Goal: Task Accomplishment & Management: Manage account settings

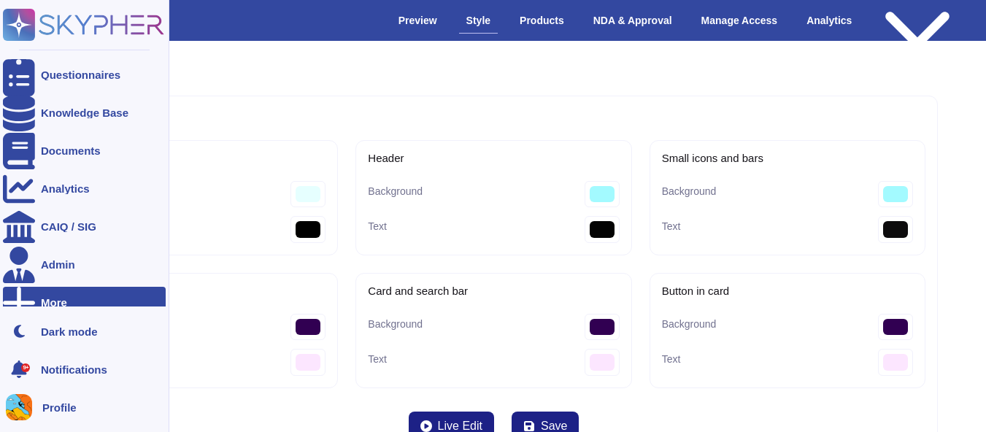
click at [85, 293] on div "More" at bounding box center [84, 303] width 163 height 32
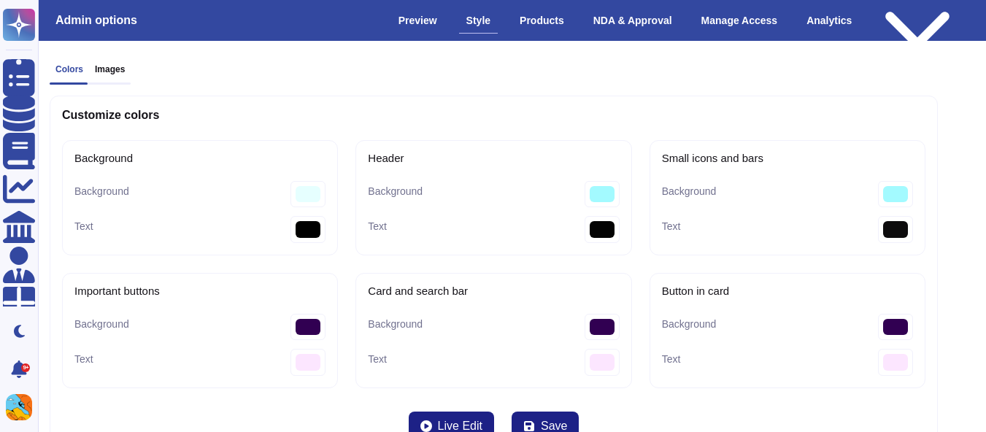
click at [408, 71] on div "Colors Images Customize colors Background Background #e6ffff Text #000000 Heade…" at bounding box center [493, 266] width 911 height 427
click at [437, 19] on div "Preview" at bounding box center [417, 21] width 53 height 26
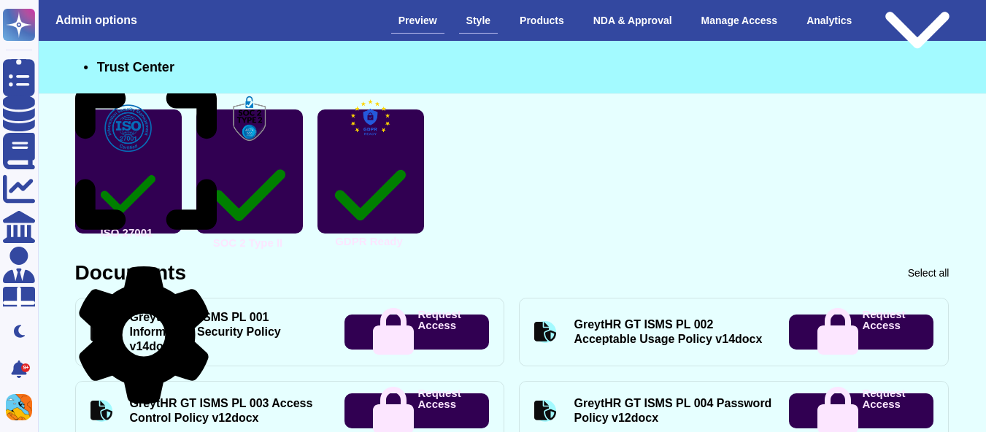
scroll to position [430, 0]
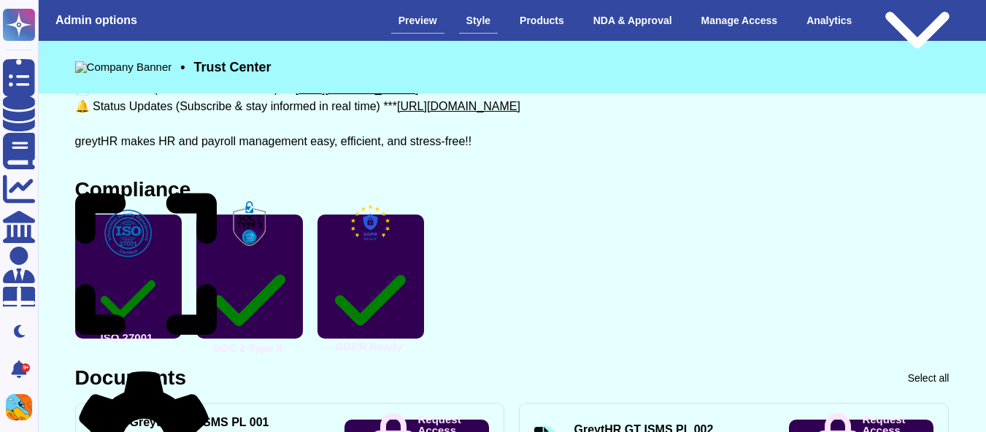
click at [486, 12] on div "Style" at bounding box center [478, 21] width 39 height 26
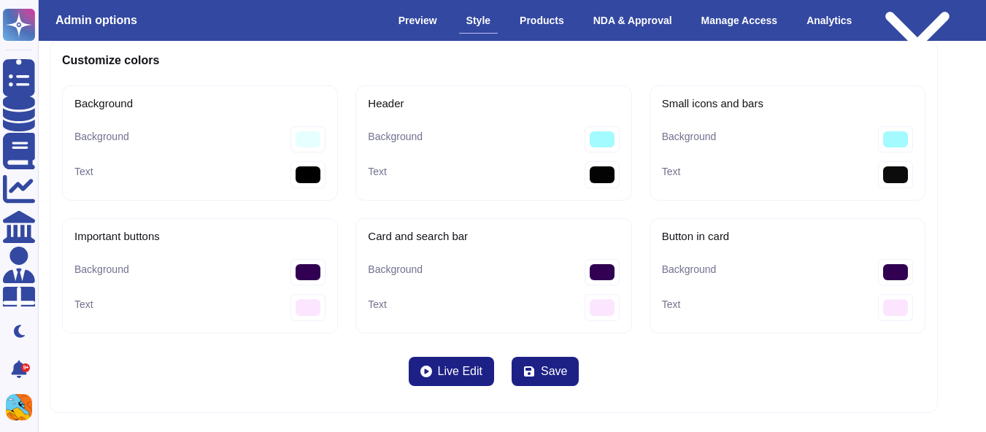
scroll to position [59, 0]
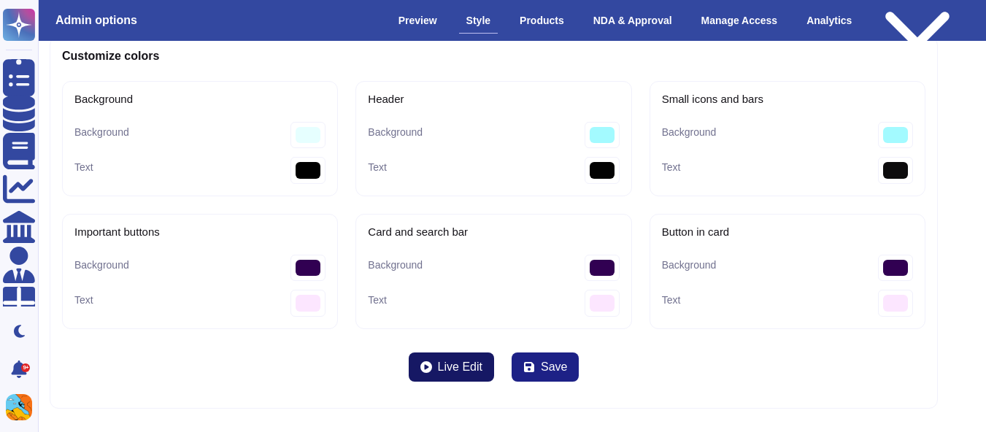
click at [450, 371] on span "Live Edit" at bounding box center [460, 367] width 45 height 12
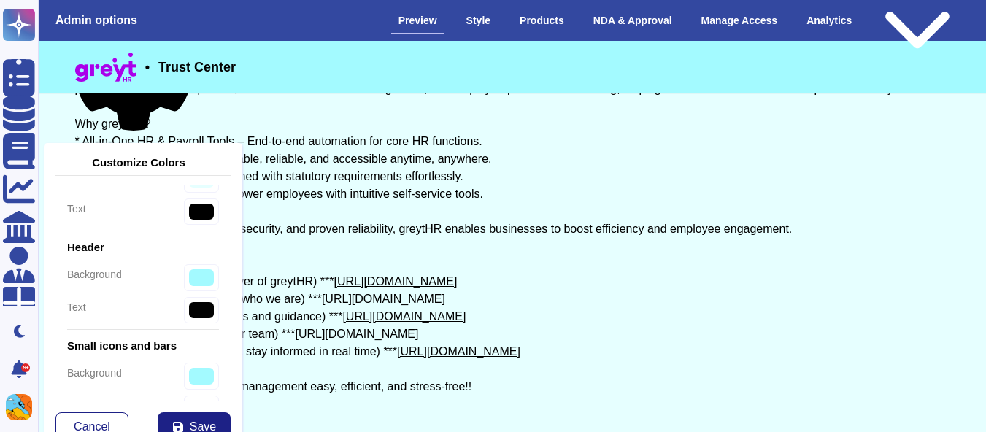
scroll to position [185, 0]
click at [194, 163] on icon at bounding box center [194, 163] width 0 height 0
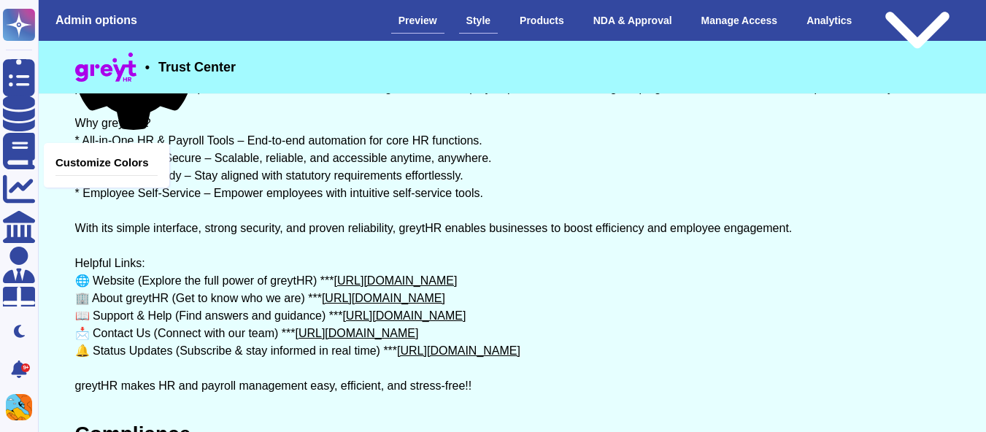
click at [486, 31] on div "Style" at bounding box center [478, 21] width 39 height 26
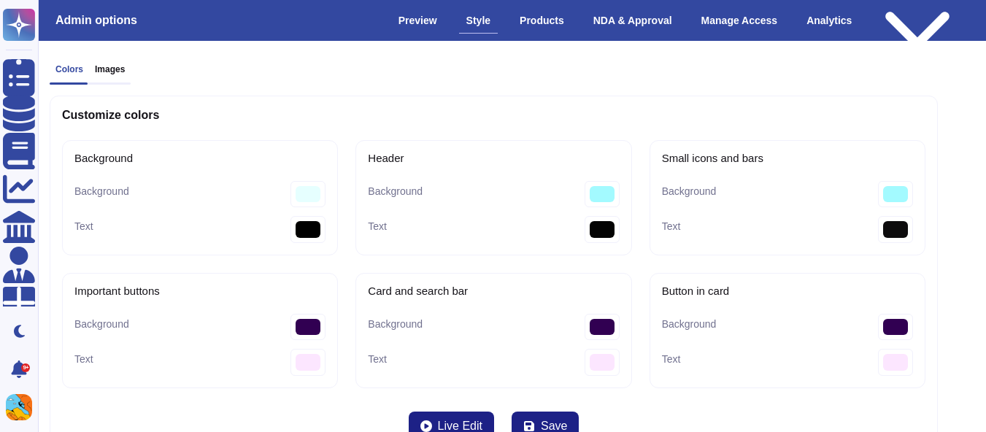
scroll to position [59, 0]
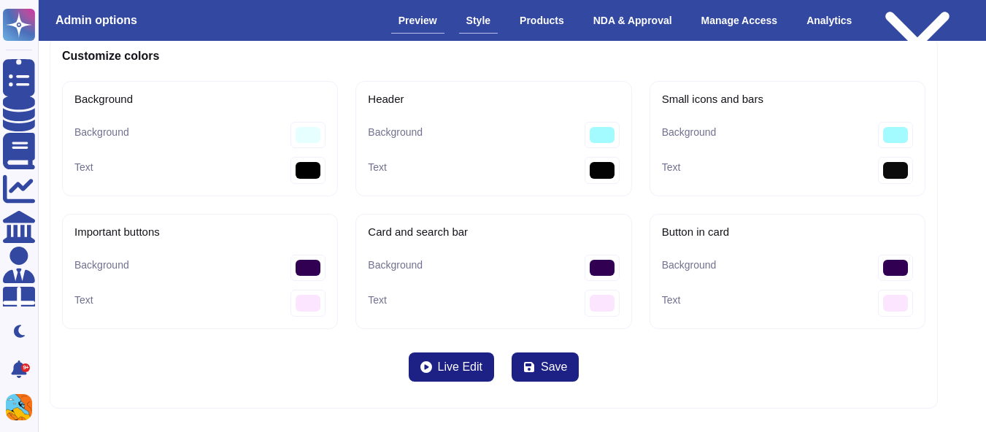
click at [427, 19] on div "Preview" at bounding box center [417, 21] width 53 height 26
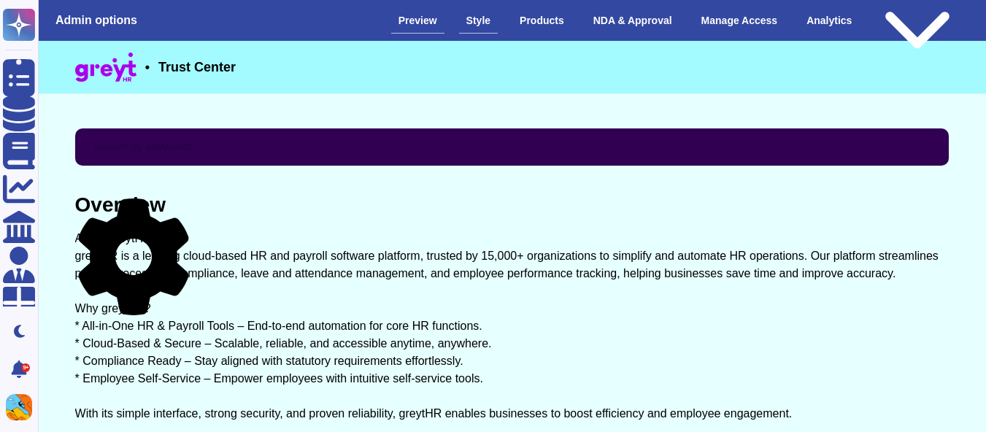
click at [482, 21] on div "Style" at bounding box center [478, 21] width 39 height 26
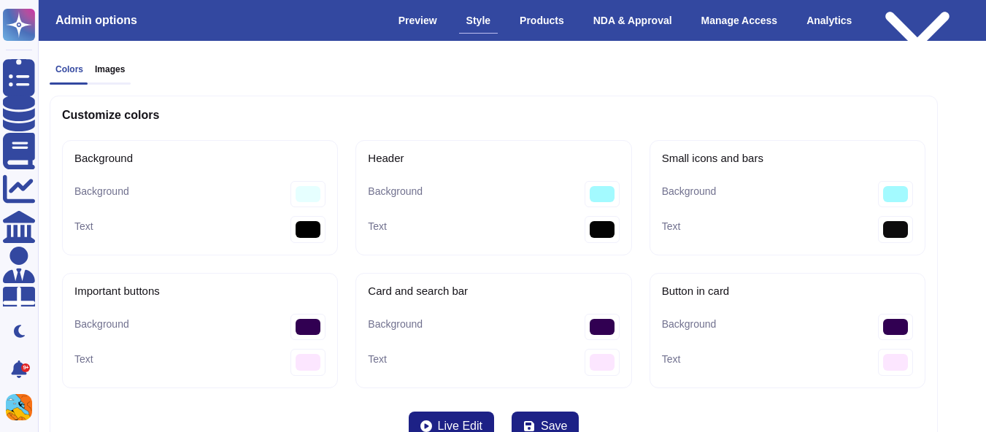
click at [117, 74] on h3 "Images" at bounding box center [110, 69] width 30 height 10
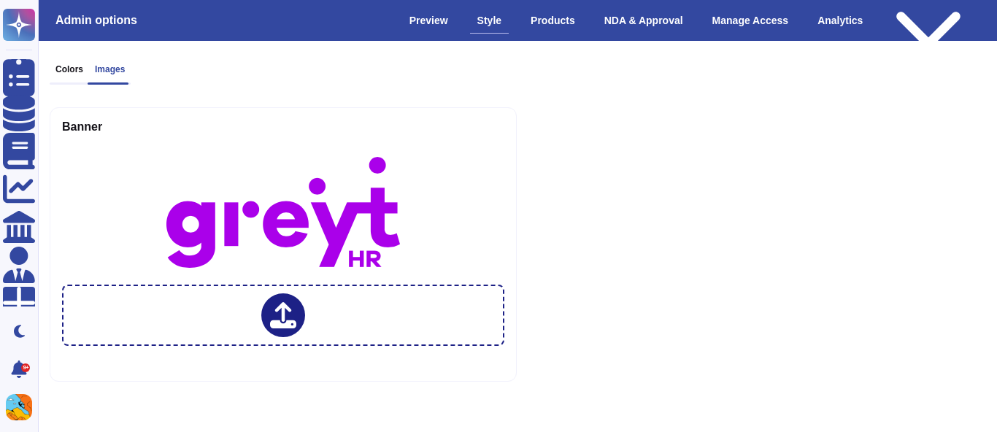
click at [51, 67] on div "Colors" at bounding box center [69, 69] width 39 height 10
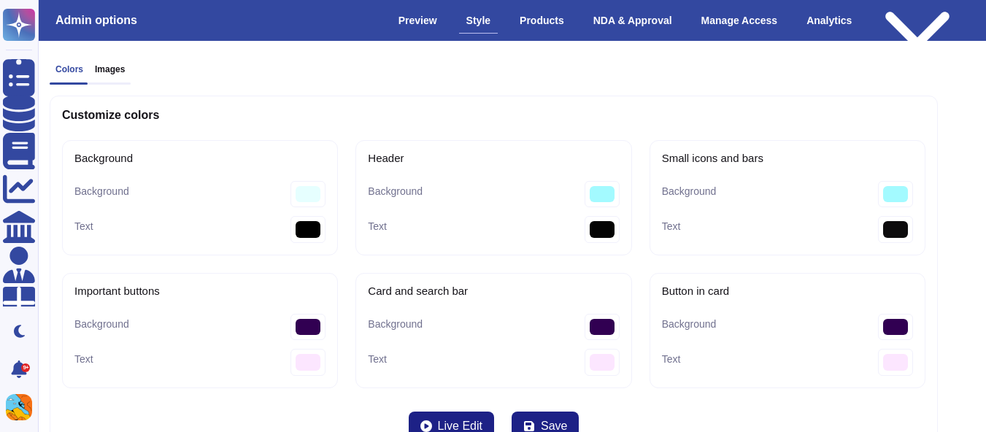
scroll to position [59, 0]
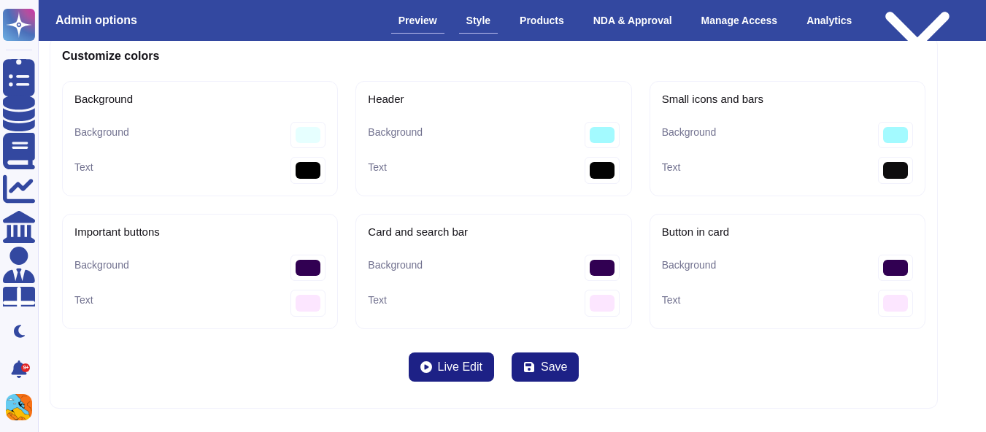
click at [417, 18] on div "Preview" at bounding box center [417, 21] width 53 height 26
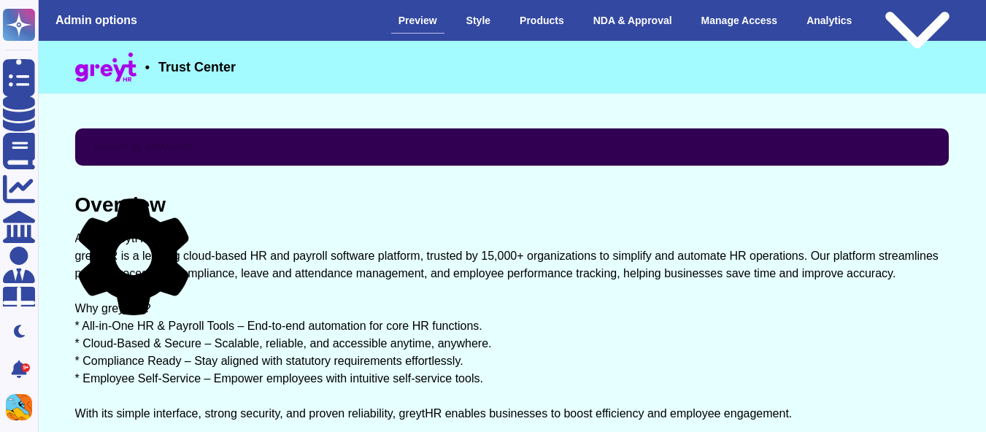
click at [190, 214] on div "Overview About greytHR greytHR is a leading cloud-based HR and payroll software…" at bounding box center [512, 387] width 874 height 385
click at [188, 207] on icon at bounding box center [133, 256] width 110 height 117
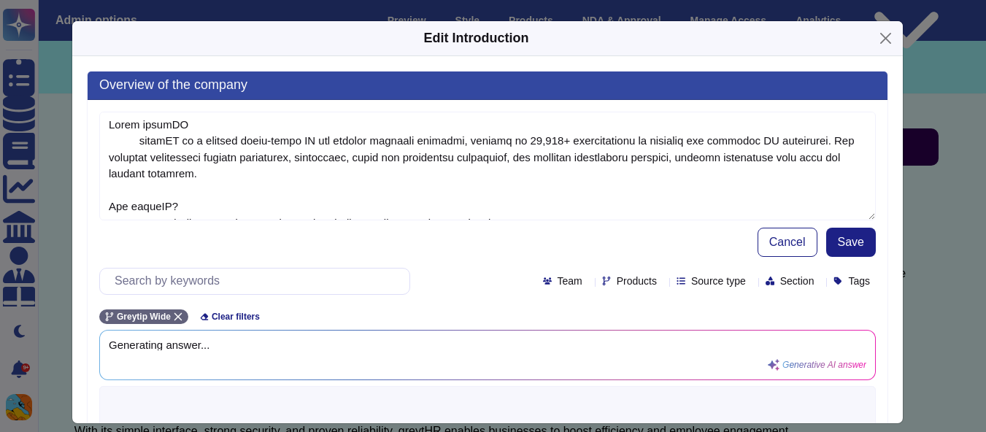
type textarea "Lorem ipsumDO sitamET co a elitsed doeiu-tempo IN utl etdolor magnaali enimadmi…"
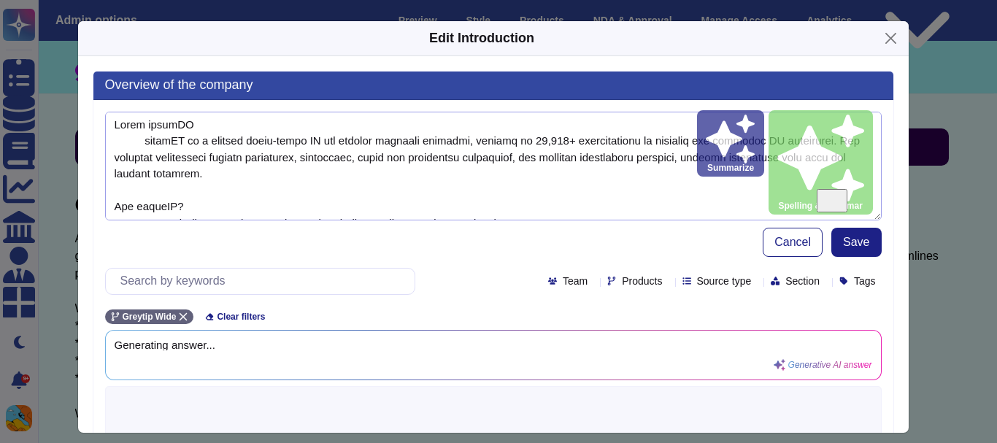
drag, startPoint x: 355, startPoint y: 166, endPoint x: 221, endPoint y: 133, distance: 137.5
click at [221, 133] on textarea "To enrich screen reader interactions, please activate Accessibility in Grammarl…" at bounding box center [493, 166] width 776 height 109
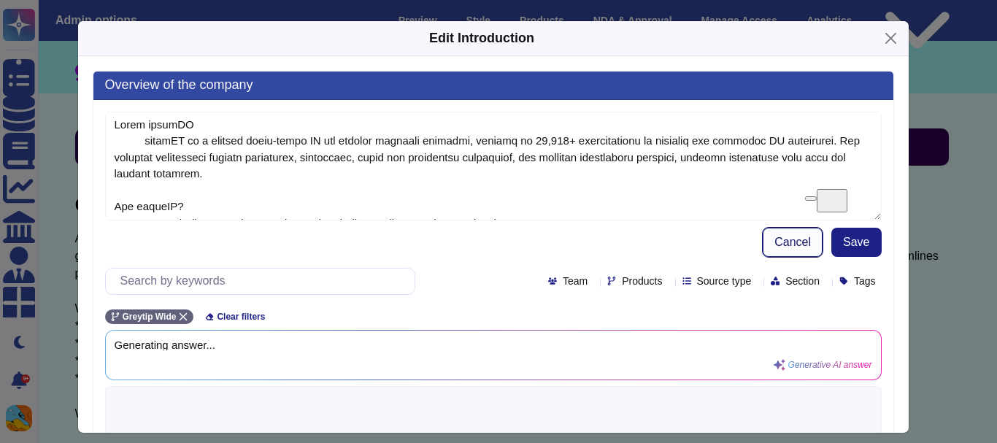
click at [774, 238] on span "Cancel" at bounding box center [792, 242] width 36 height 12
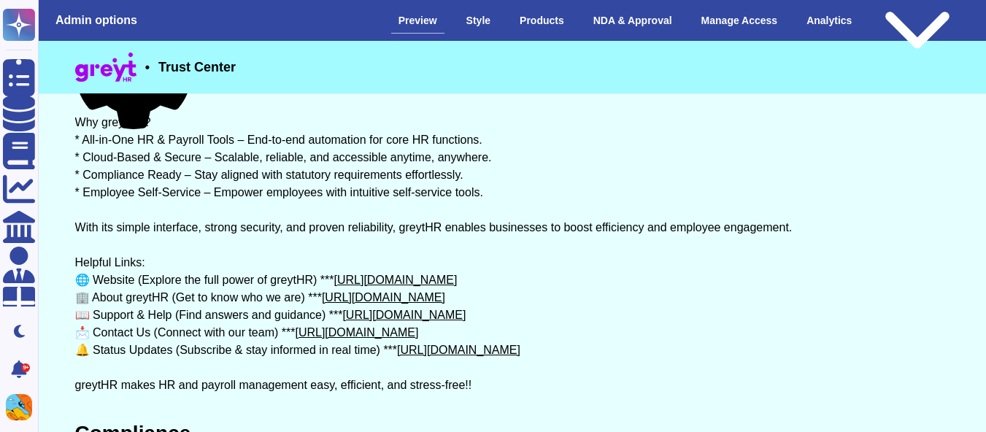
scroll to position [190, 0]
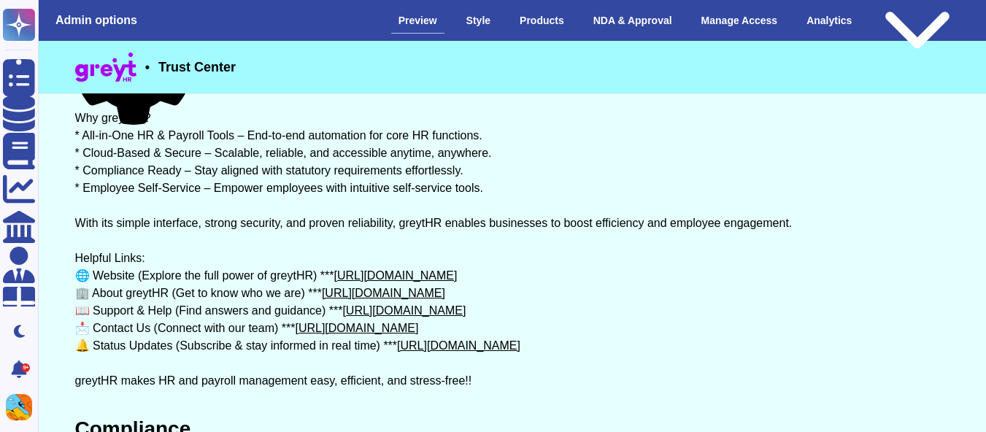
click at [366, 281] on div "About greytHR greytHR is a leading cloud-based HR and payroll software platform…" at bounding box center [512, 214] width 874 height 350
drag, startPoint x: 366, startPoint y: 281, endPoint x: 525, endPoint y: 271, distance: 159.4
click at [525, 271] on div "About greytHR greytHR is a leading cloud-based HR and payroll software platform…" at bounding box center [512, 214] width 874 height 350
click at [475, 20] on div "Style" at bounding box center [478, 21] width 39 height 26
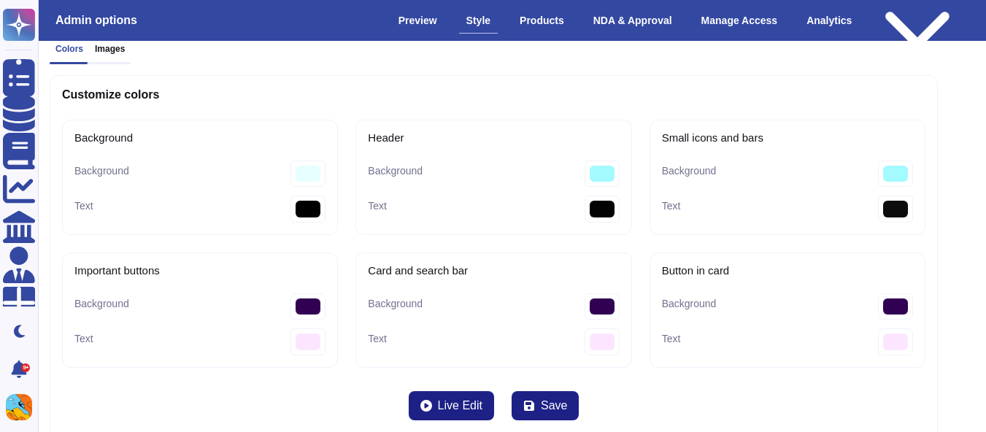
scroll to position [29, 0]
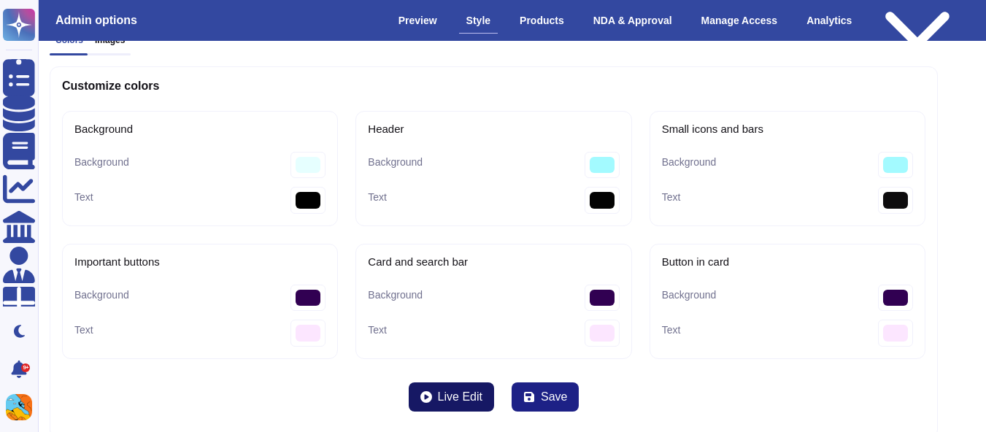
click at [466, 406] on button "Live Edit" at bounding box center [451, 396] width 85 height 29
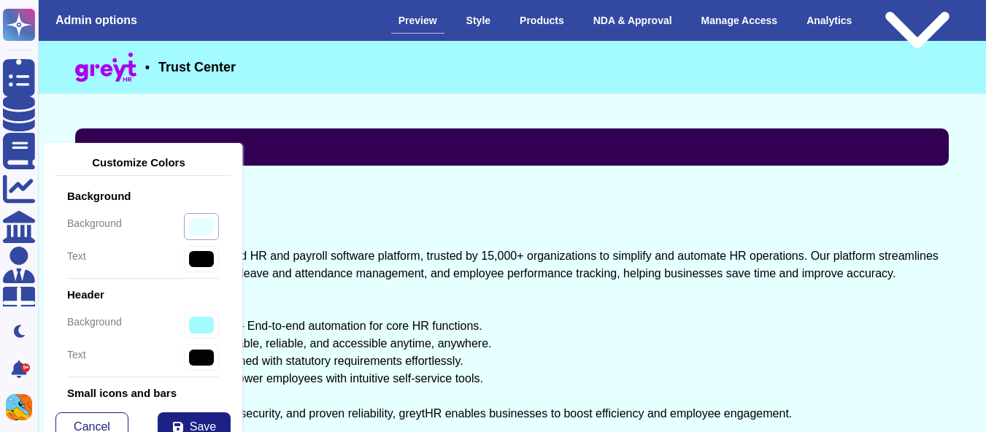
click at [184, 227] on input "#e6ffff" at bounding box center [201, 226] width 35 height 27
click at [406, 287] on div "About greytHR greytHR is a leading cloud-based HR and payroll software platform…" at bounding box center [512, 405] width 874 height 350
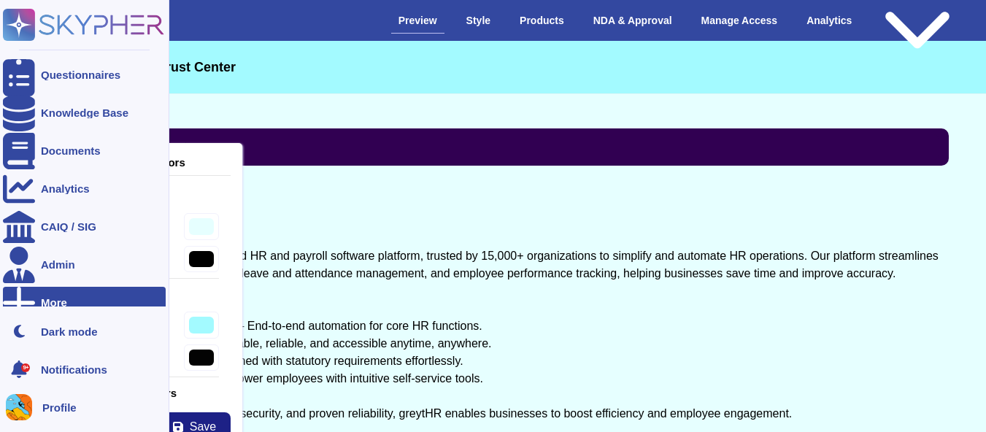
click at [63, 303] on div "More" at bounding box center [54, 302] width 26 height 11
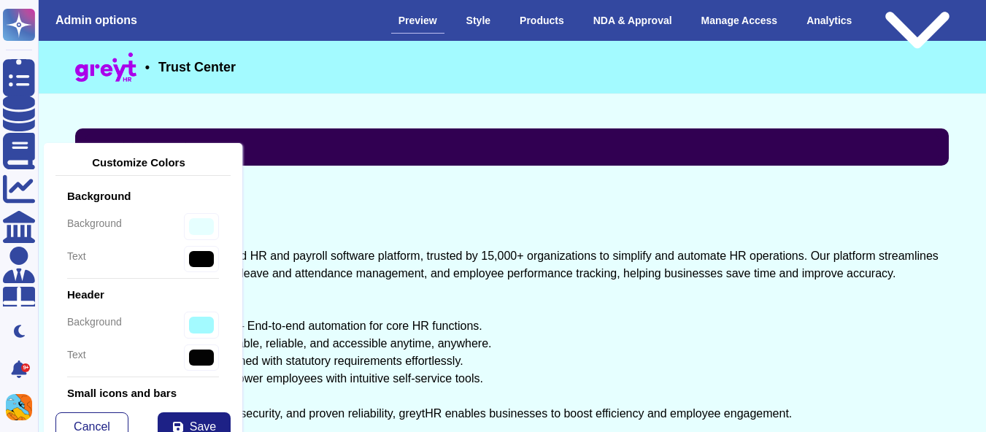
click at [427, 18] on div "Preview" at bounding box center [417, 21] width 53 height 26
click at [491, 20] on div "Style" at bounding box center [478, 21] width 39 height 26
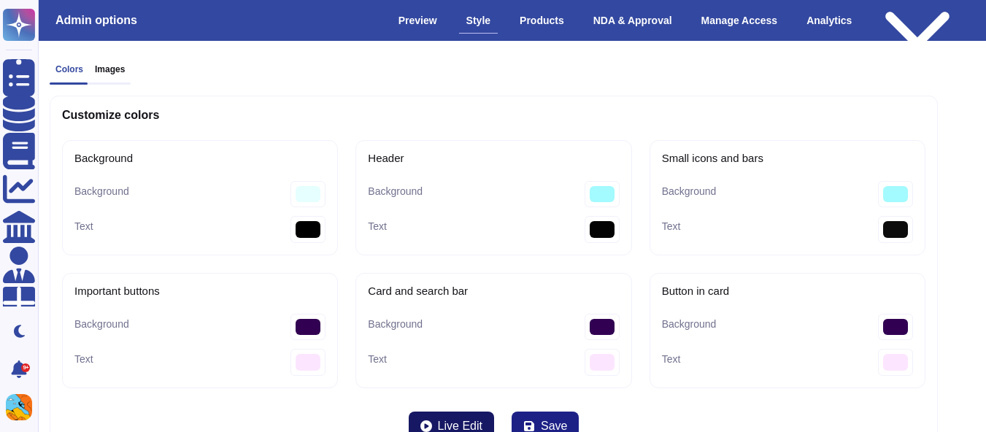
click at [439, 425] on span "Live Edit" at bounding box center [460, 426] width 45 height 12
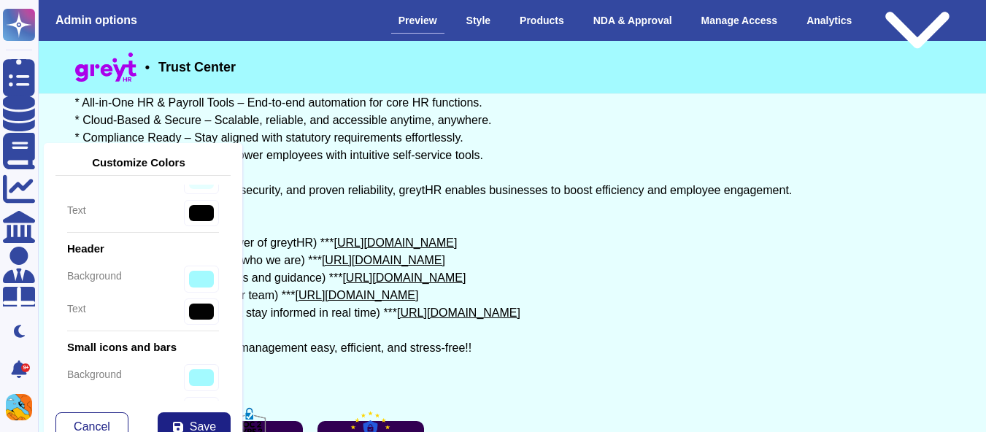
scroll to position [49, 0]
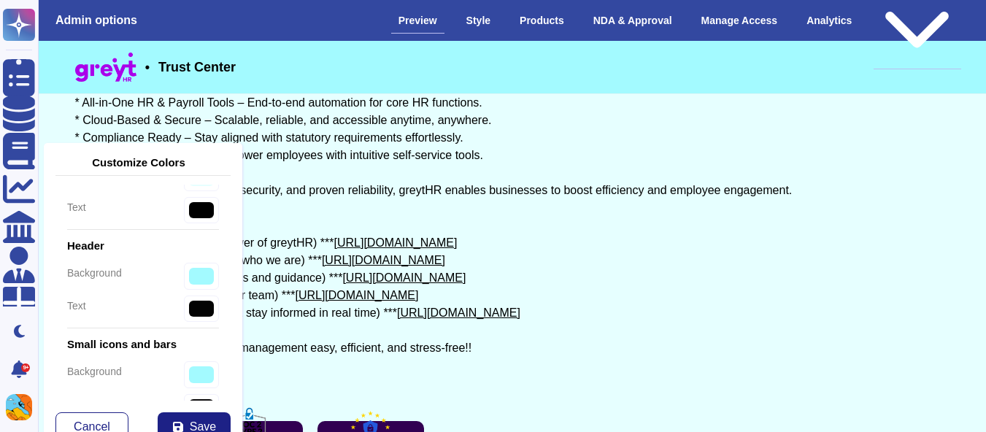
click at [945, 20] on icon at bounding box center [917, 30] width 63 height 36
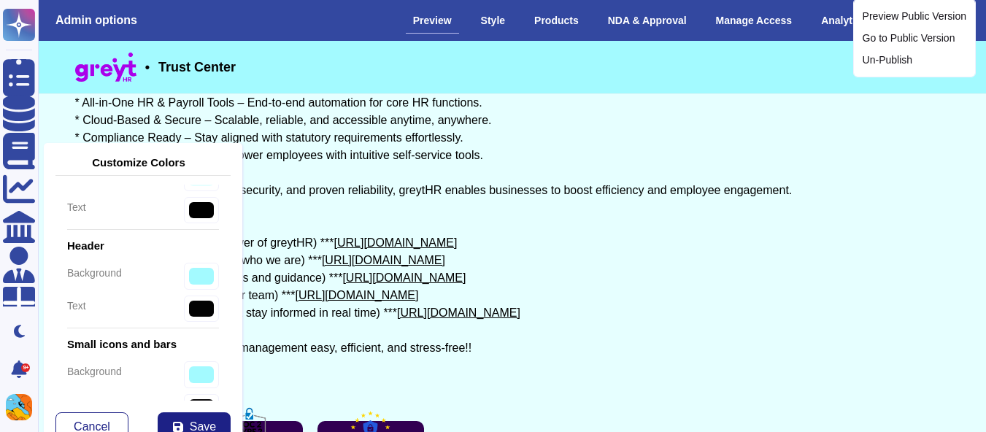
click at [587, 120] on div "About greytHR greytHR is a leading cloud-based HR and payroll software platform…" at bounding box center [512, 182] width 874 height 350
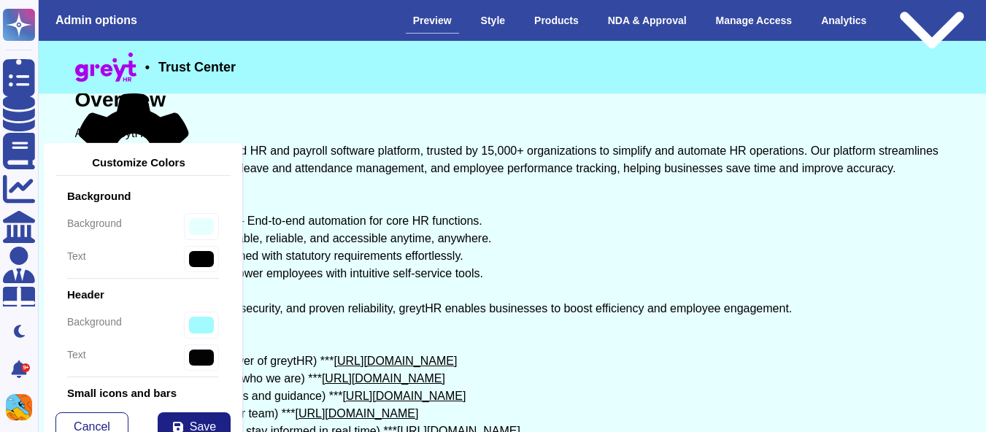
scroll to position [107, 0]
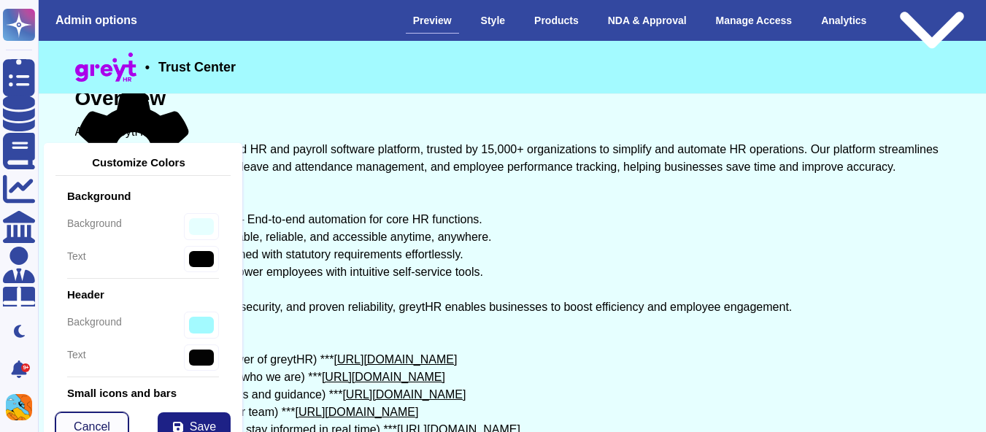
click at [74, 421] on button "Cancel" at bounding box center [91, 426] width 73 height 29
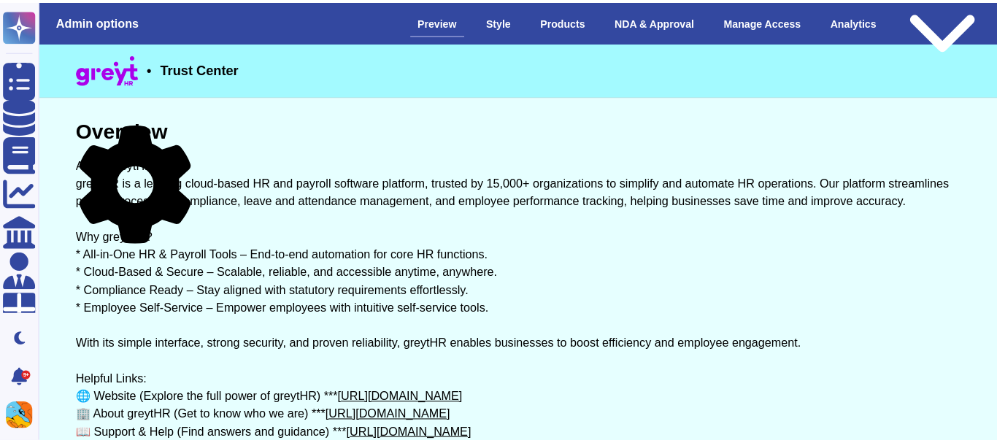
scroll to position [77, 0]
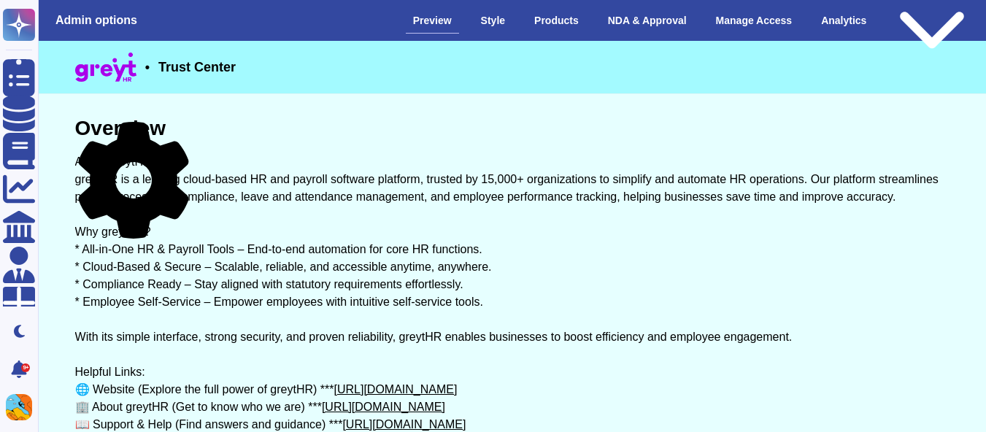
click at [185, 129] on icon at bounding box center [133, 180] width 117 height 117
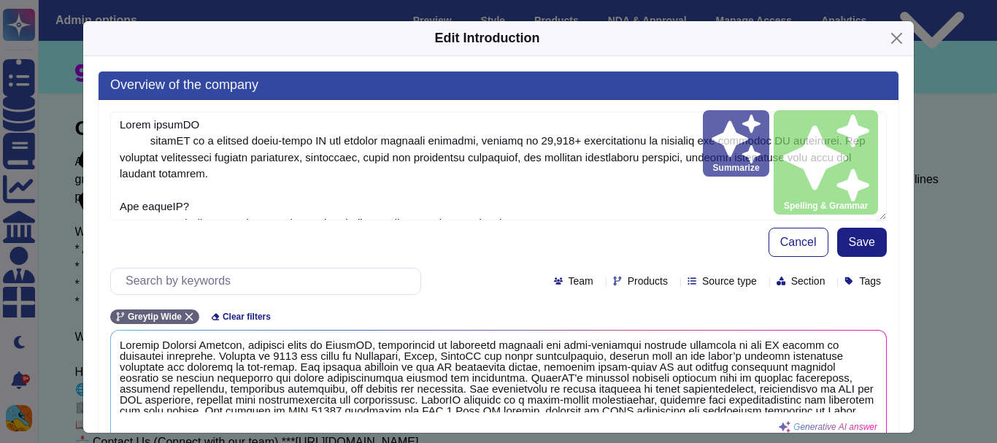
type textarea "Lorem ipsumDO sitamET co a elitsed doeiu-tempo IN utl etdolor magnaali enimadmi…"
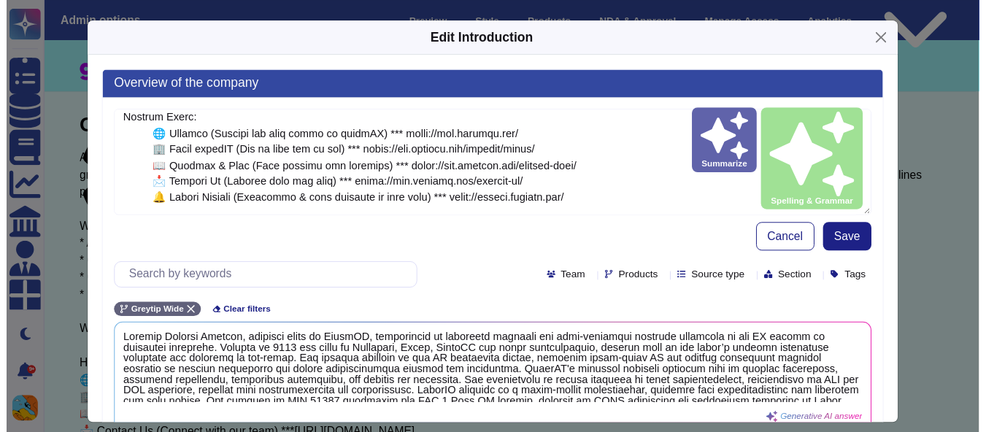
scroll to position [222, 0]
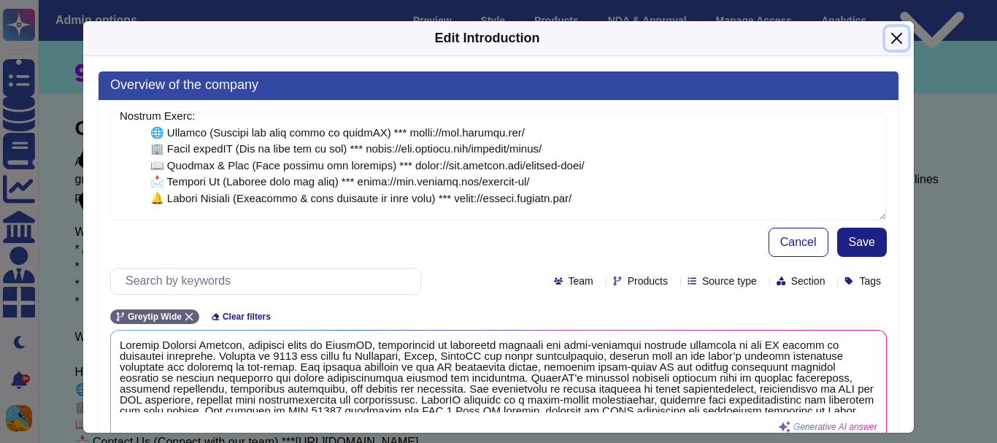
click at [885, 37] on button "Close" at bounding box center [896, 38] width 23 height 23
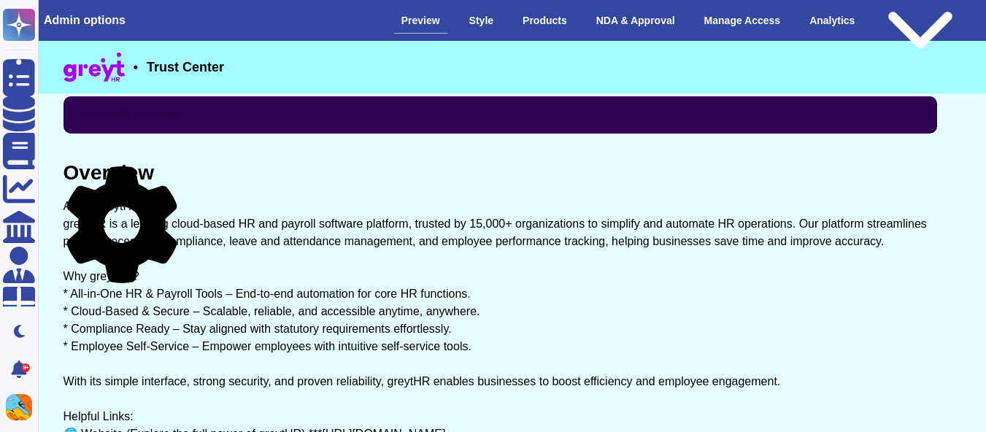
scroll to position [31, 12]
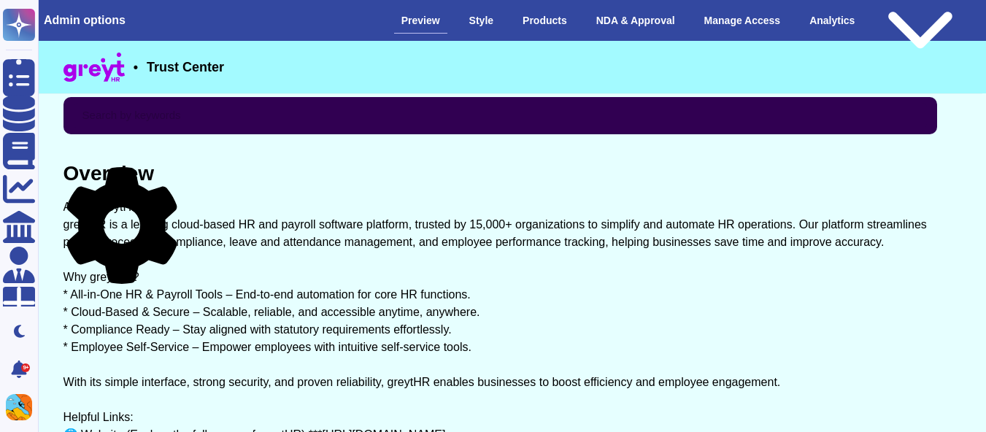
click at [176, 172] on icon at bounding box center [121, 225] width 117 height 117
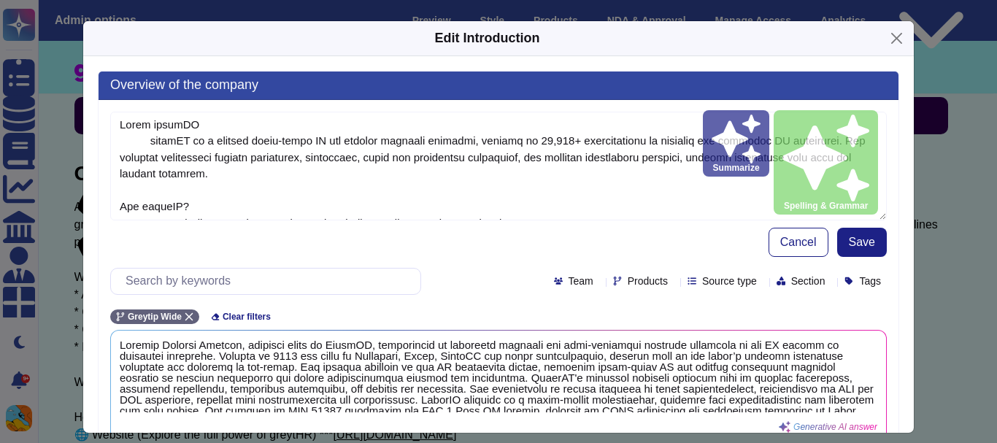
type textarea "Lorem ipsumDO sitamET co a elitsed doeiu-tempo IN utl etdolor magnaali enimadmi…"
drag, startPoint x: 401, startPoint y: 139, endPoint x: 530, endPoint y: 201, distance: 143.9
click at [530, 201] on textarea "To enrich screen reader interactions, please activate Accessibility in Grammarl…" at bounding box center [498, 166] width 776 height 109
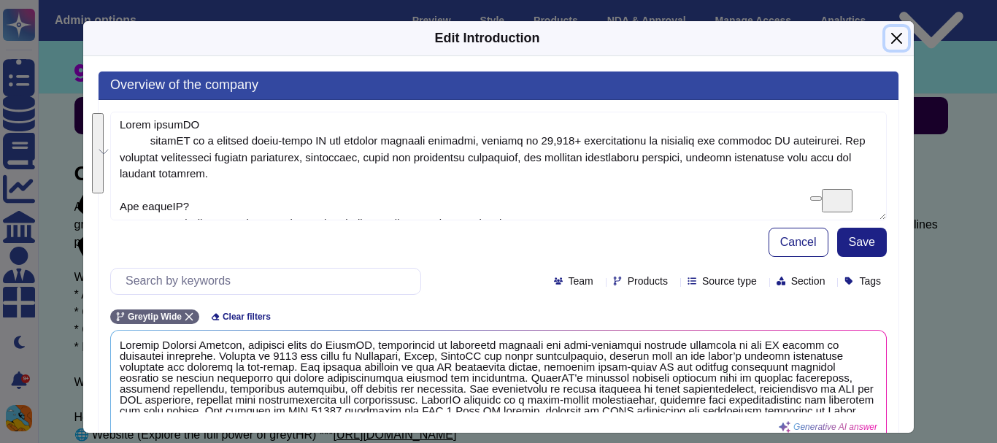
click at [887, 40] on button "Close" at bounding box center [896, 38] width 23 height 23
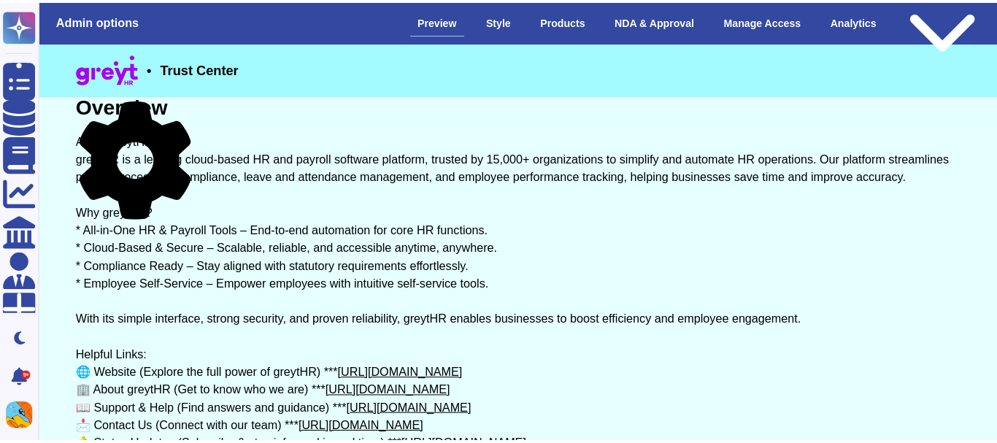
scroll to position [101, 0]
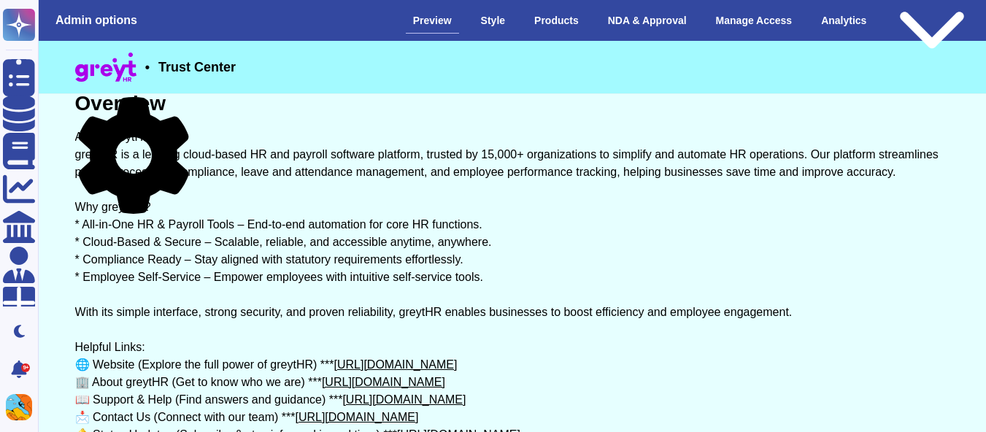
click at [185, 104] on icon at bounding box center [133, 155] width 110 height 117
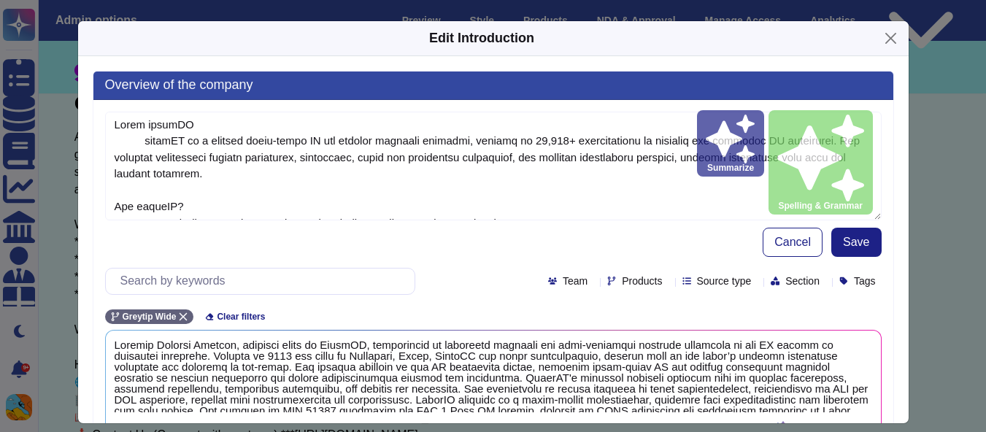
type textarea "Lorem ipsumDO sitamET co a elitsed doeiu-tempo IN utl etdolor magnaali enimadmi…"
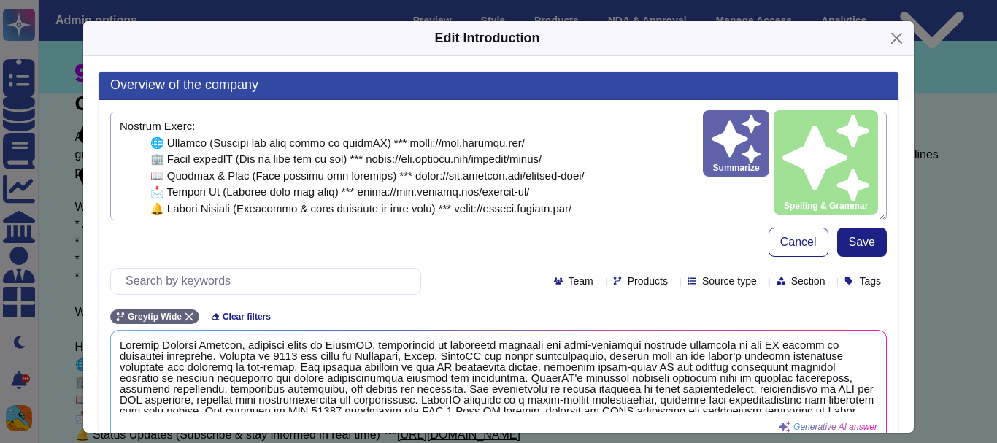
scroll to position [212, 0]
drag, startPoint x: 389, startPoint y: 140, endPoint x: 595, endPoint y: 185, distance: 210.7
click at [595, 185] on textarea "To enrich screen reader interactions, please activate Accessibility in Grammarl…" at bounding box center [498, 166] width 776 height 109
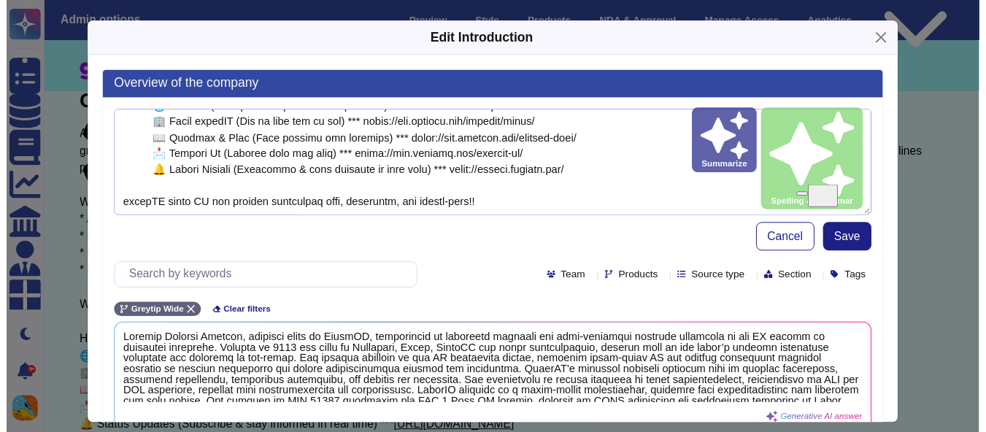
scroll to position [31, 0]
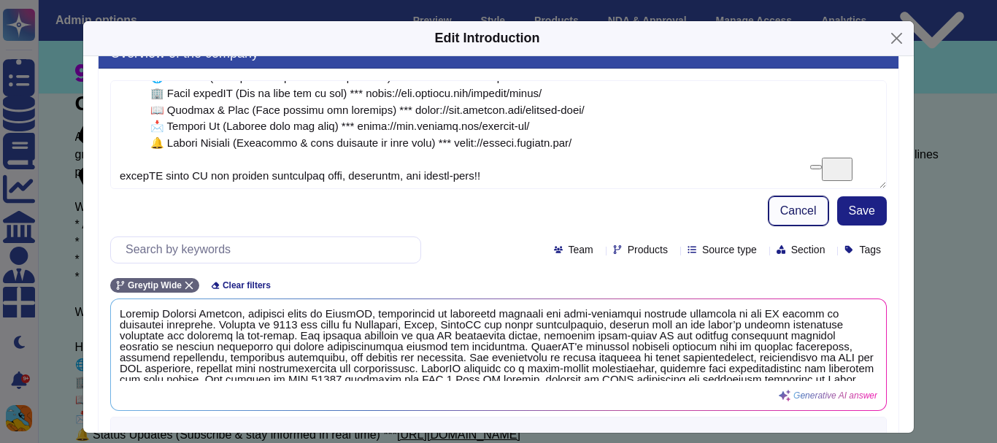
click at [780, 212] on span "Cancel" at bounding box center [798, 211] width 36 height 12
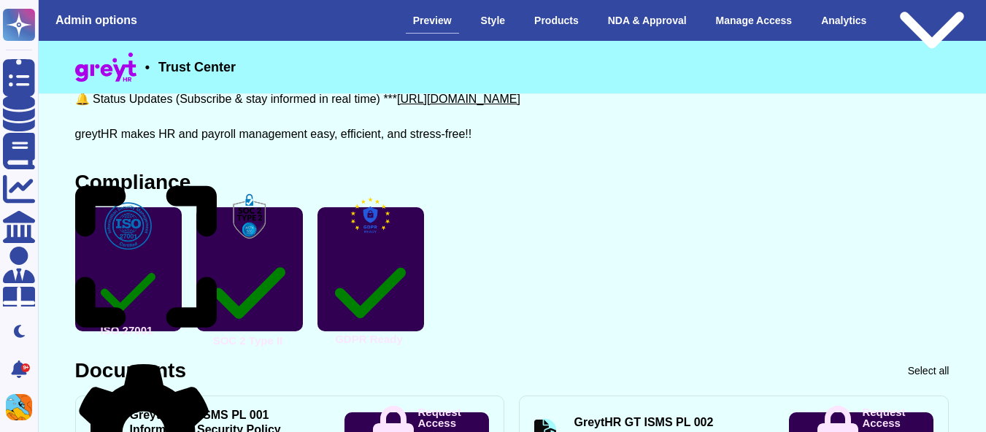
scroll to position [441, 0]
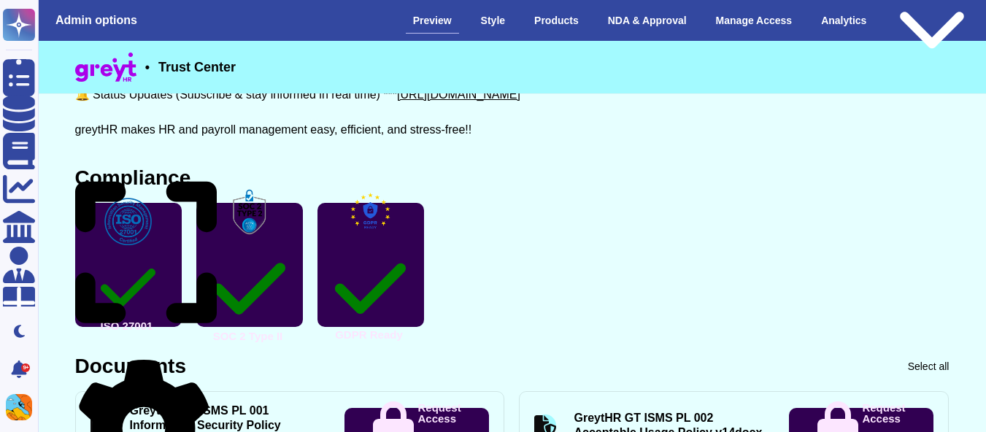
click at [209, 174] on icon at bounding box center [146, 252] width 142 height 163
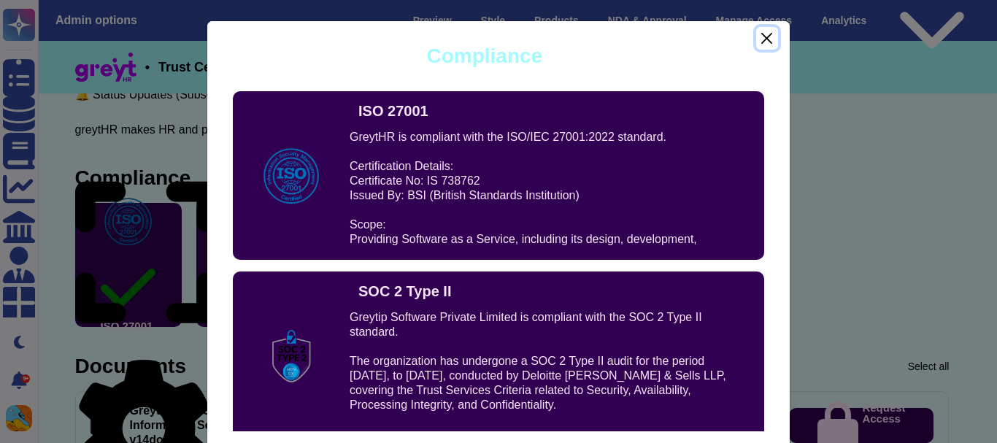
click at [756, 45] on button "Close" at bounding box center [767, 38] width 22 height 23
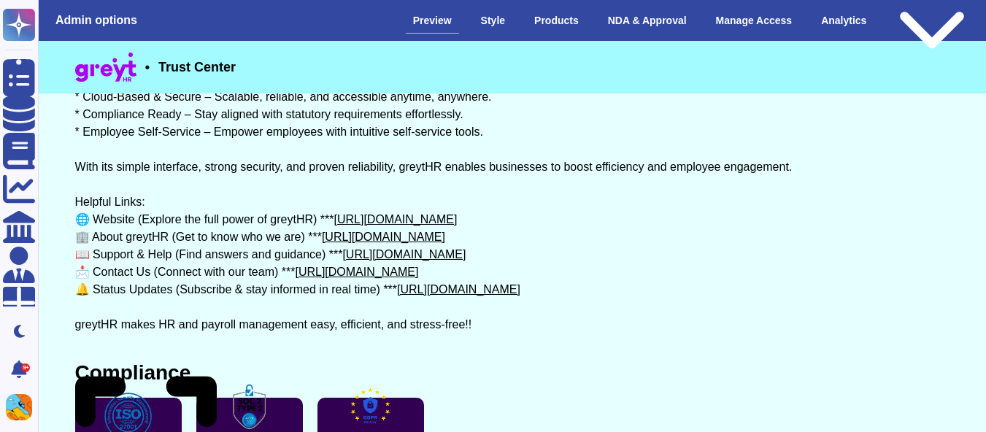
scroll to position [244, 0]
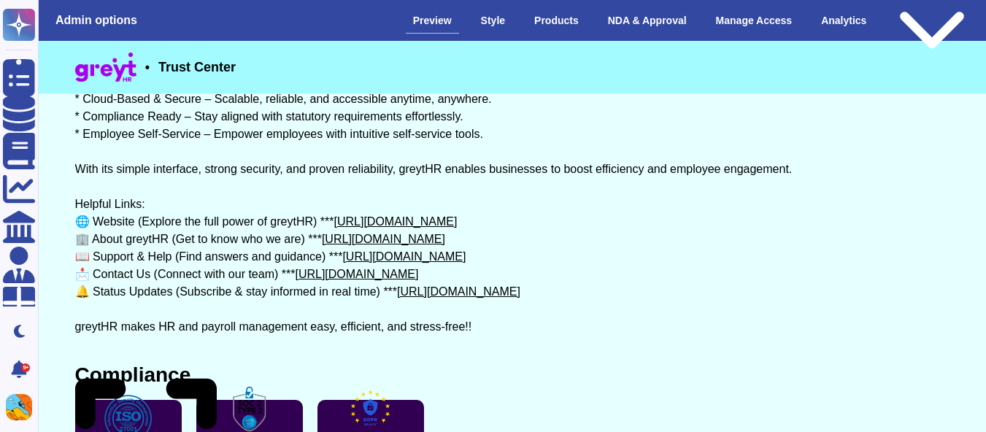
click at [421, 244] on link "[URL][DOMAIN_NAME]" at bounding box center [383, 239] width 123 height 12
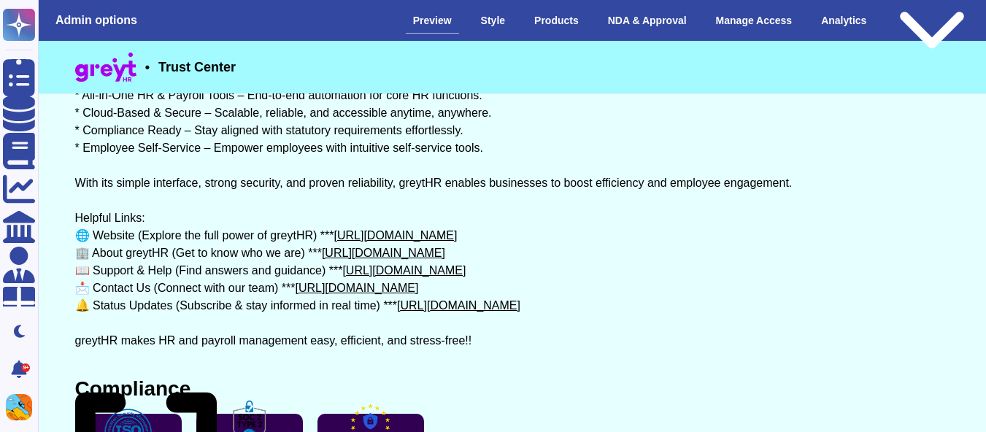
scroll to position [230, 0]
click at [916, 25] on div "Public version" at bounding box center [932, 21] width 88 height 99
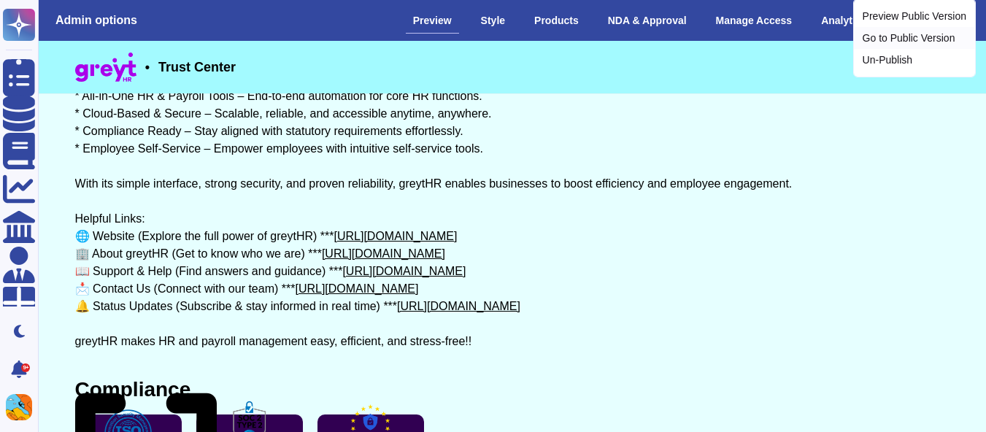
click at [890, 49] on link "Go to Public Version" at bounding box center [914, 38] width 121 height 22
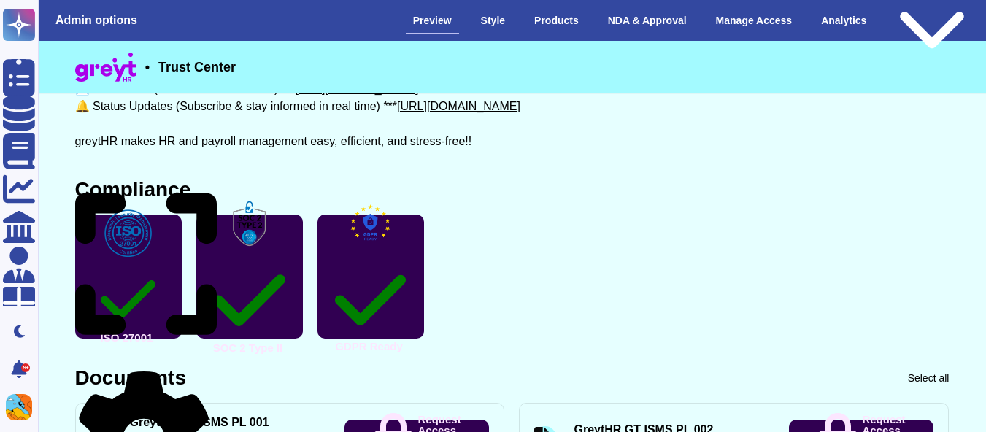
scroll to position [430, 0]
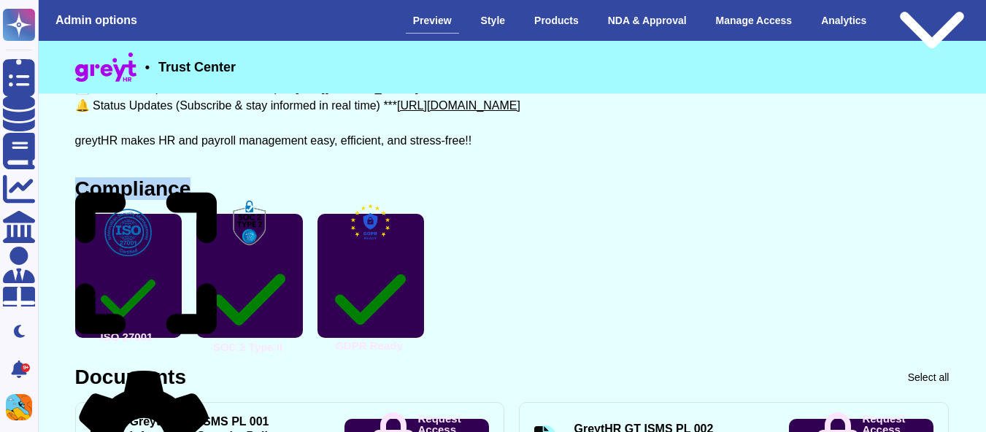
drag, startPoint x: 77, startPoint y: 192, endPoint x: 205, endPoint y: 171, distance: 129.4
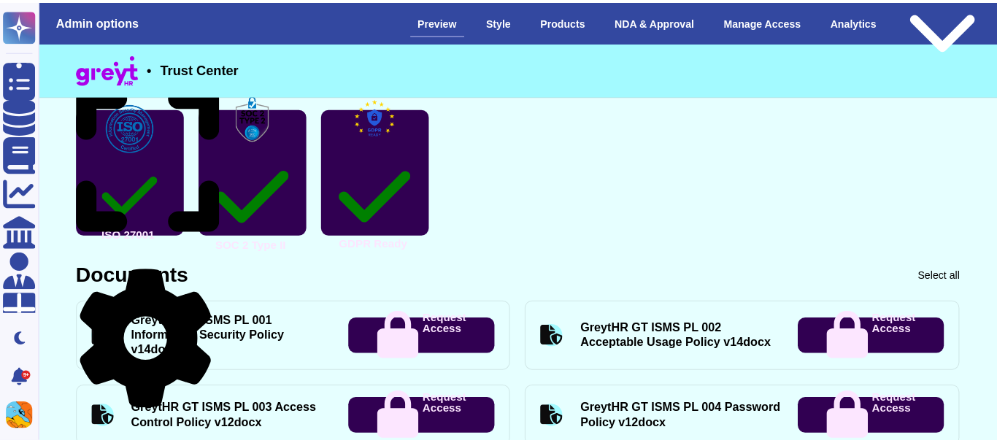
scroll to position [541, 0]
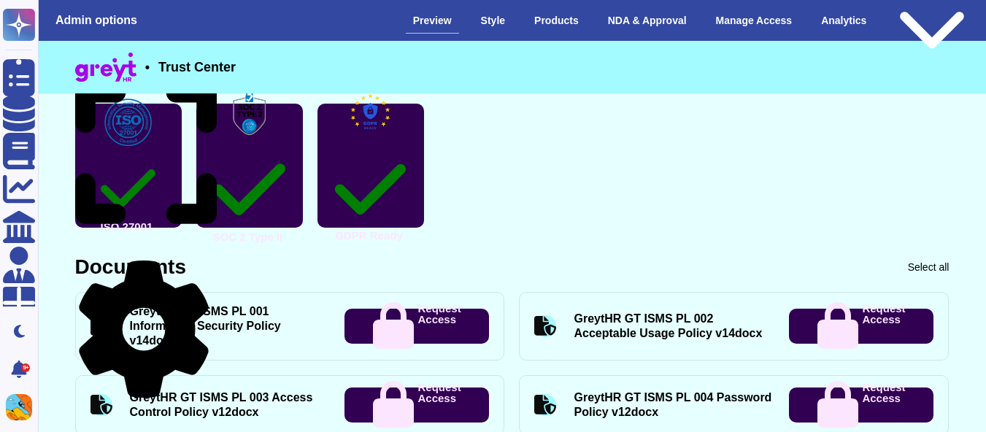
click at [204, 273] on icon at bounding box center [144, 328] width 130 height 137
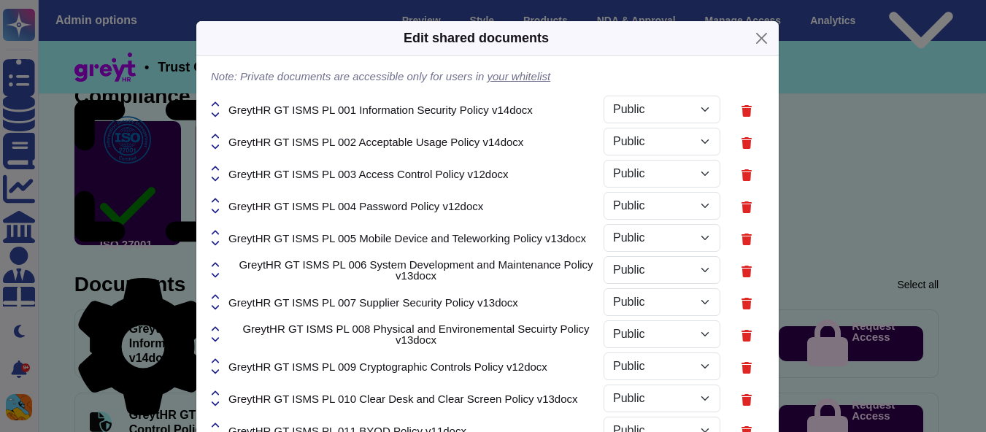
select select "PRIVATE"
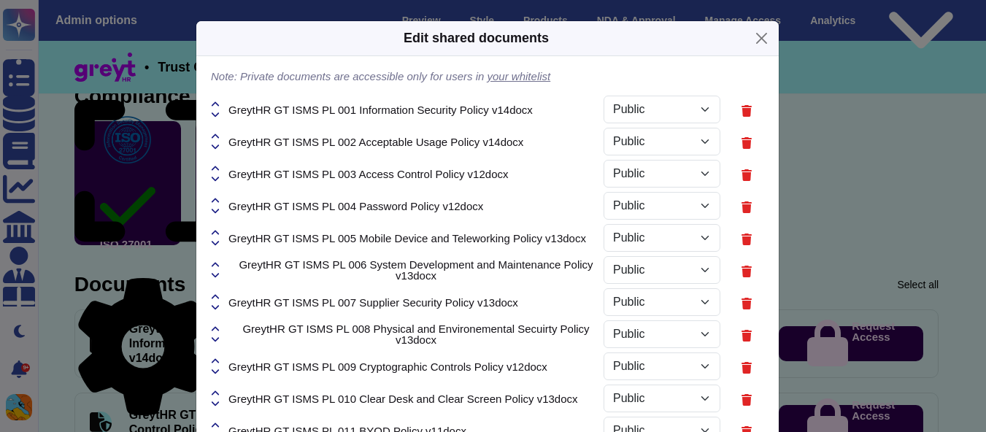
select select "PRIVATE"
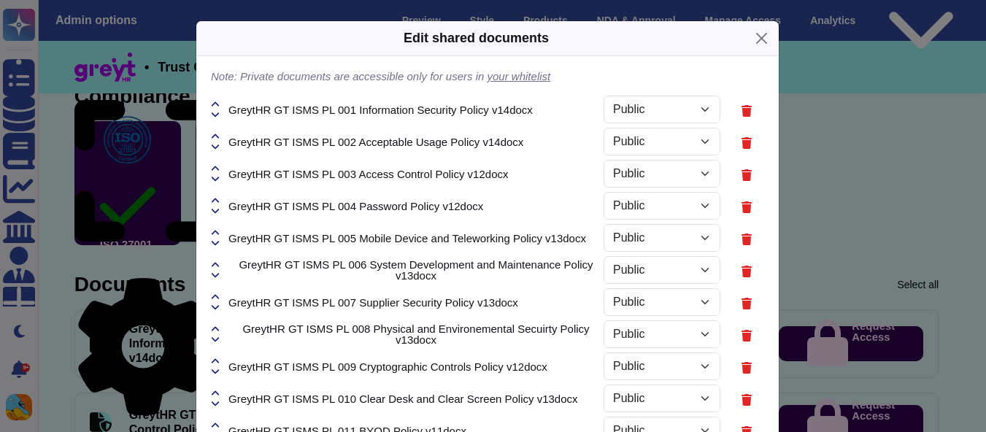
select select "PRIVATE"
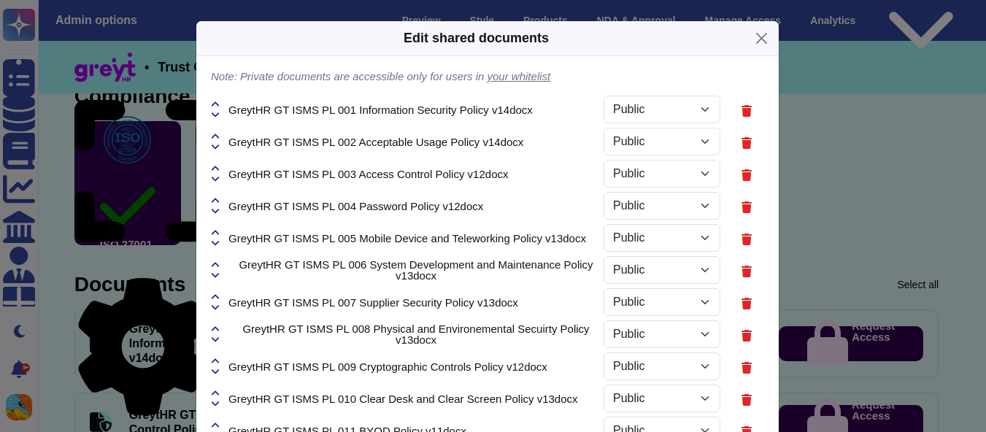
select select "PRIVATE"
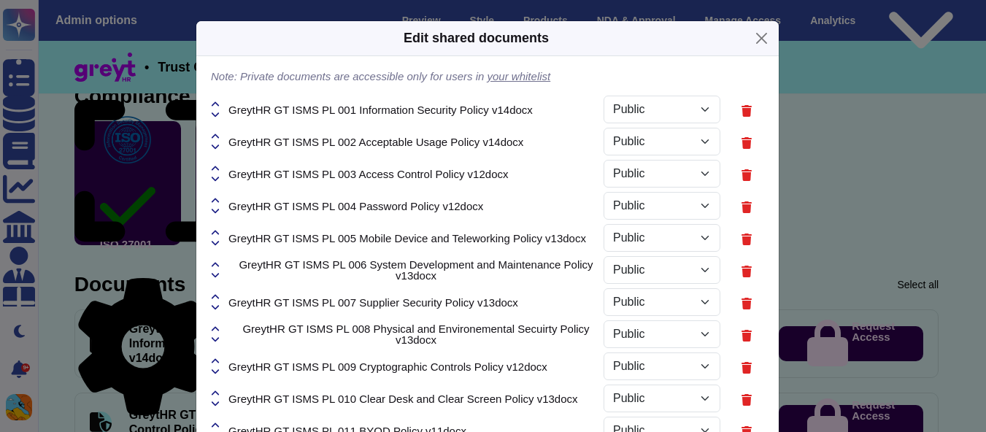
select select "PRIVATE"
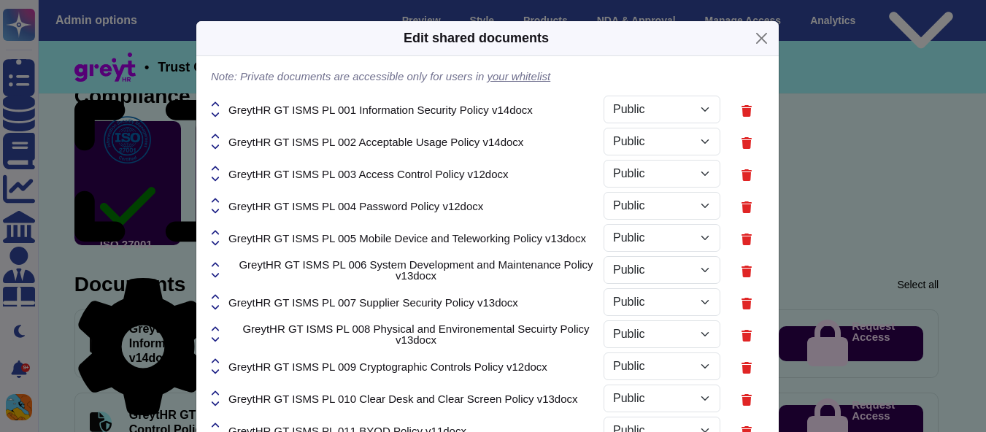
select select "PRIVATE"
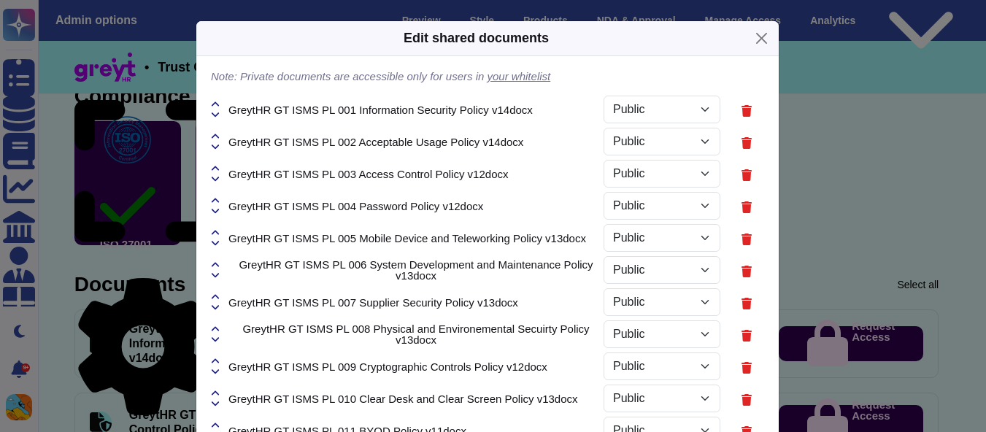
select select "PRIVATE"
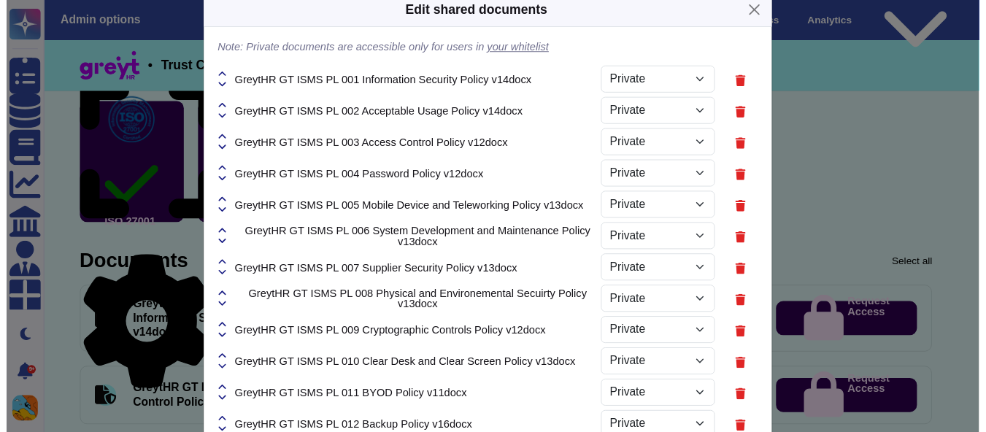
scroll to position [0, 0]
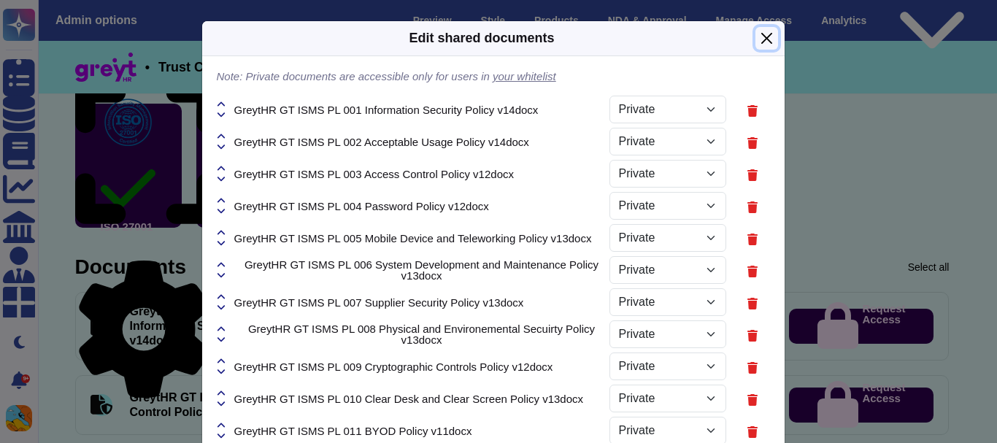
click at [758, 38] on button "Close" at bounding box center [766, 38] width 23 height 23
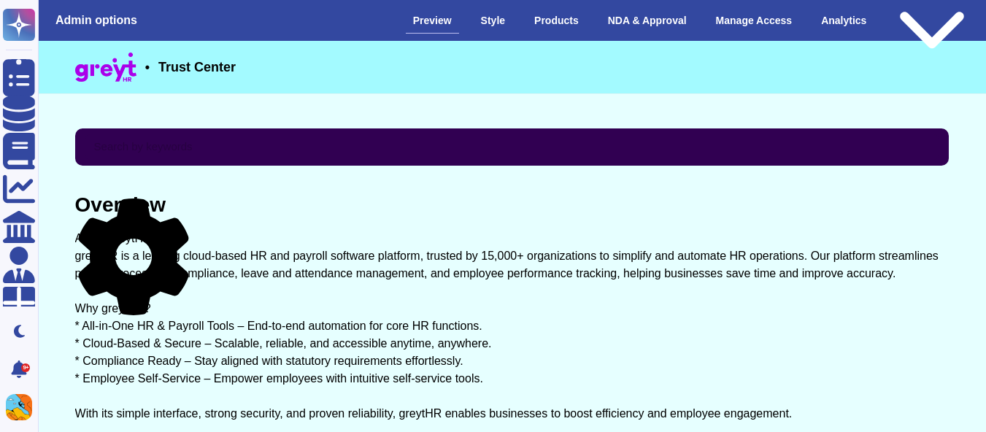
click at [184, 197] on div "Overview About greytHR greytHR is a leading cloud-based HR and payroll software…" at bounding box center [512, 387] width 874 height 385
click at [184, 203] on icon at bounding box center [133, 256] width 110 height 117
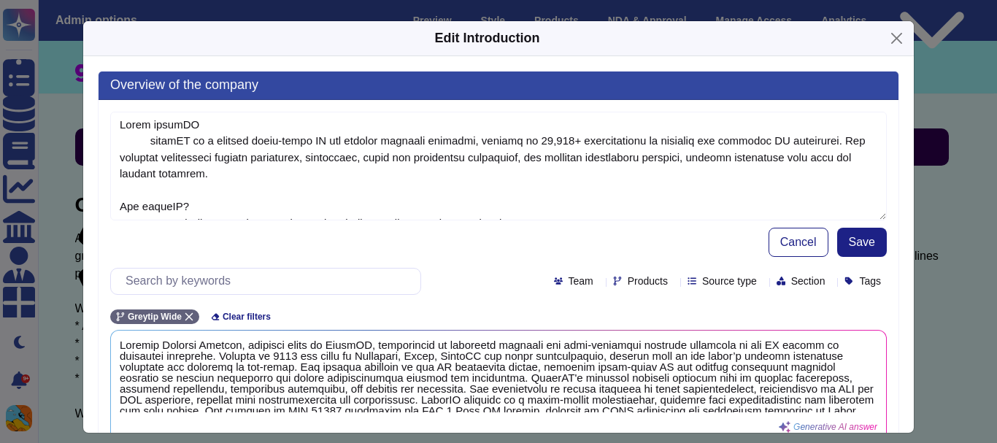
type textarea "Lorem ipsumDO sitamET co a elitsed doeiu-tempo IN utl etdolor magnaali enimadmi…"
click at [260, 83] on h3 "Overview of the company" at bounding box center [499, 86] width 800 height 28
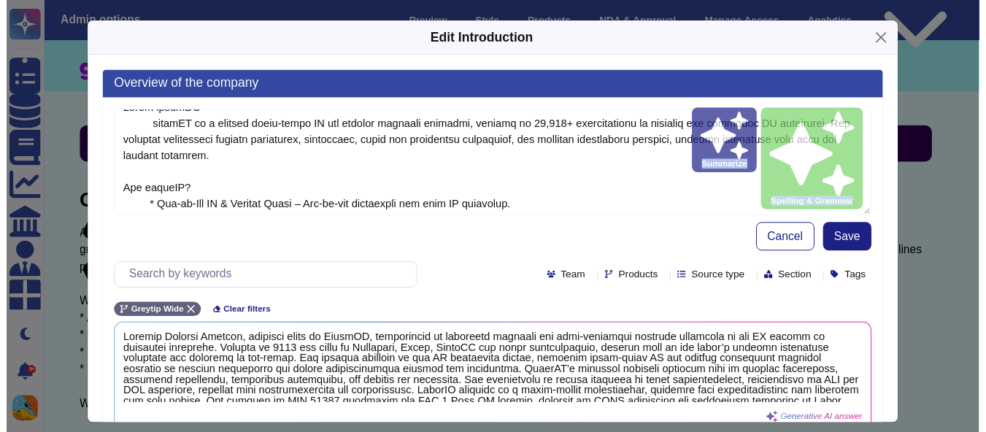
scroll to position [15, 0]
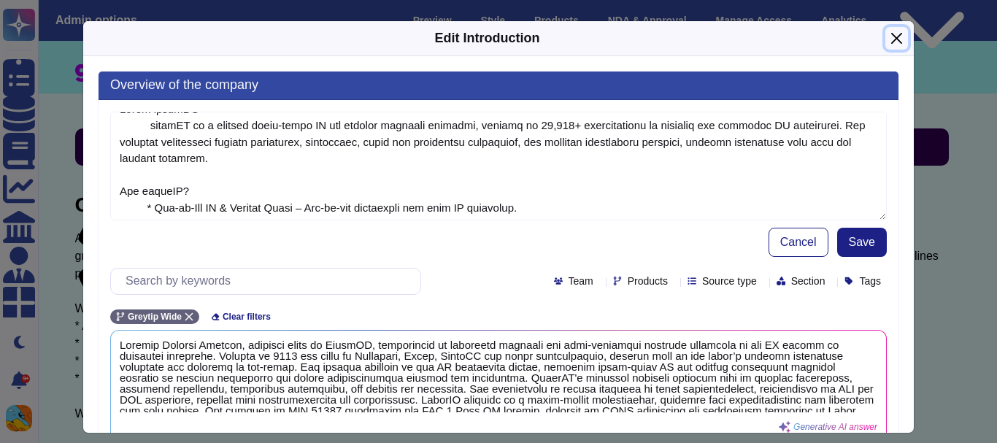
click at [885, 39] on button "Close" at bounding box center [896, 38] width 23 height 23
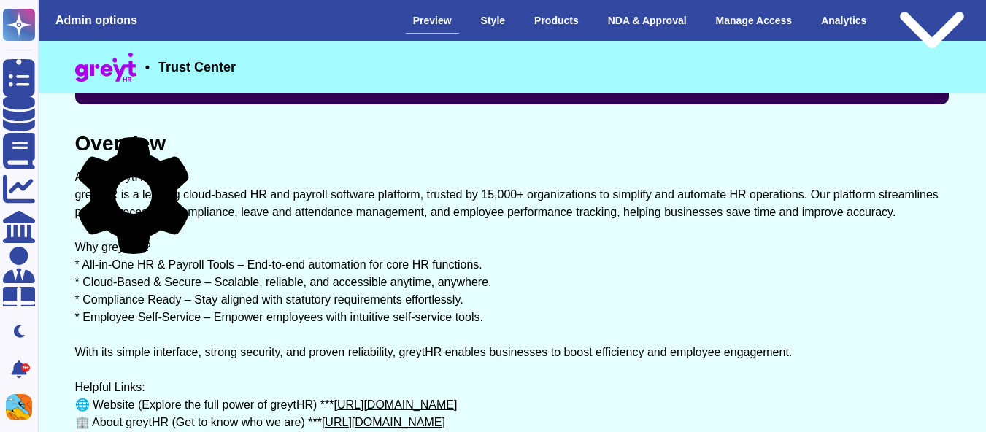
scroll to position [64, 0]
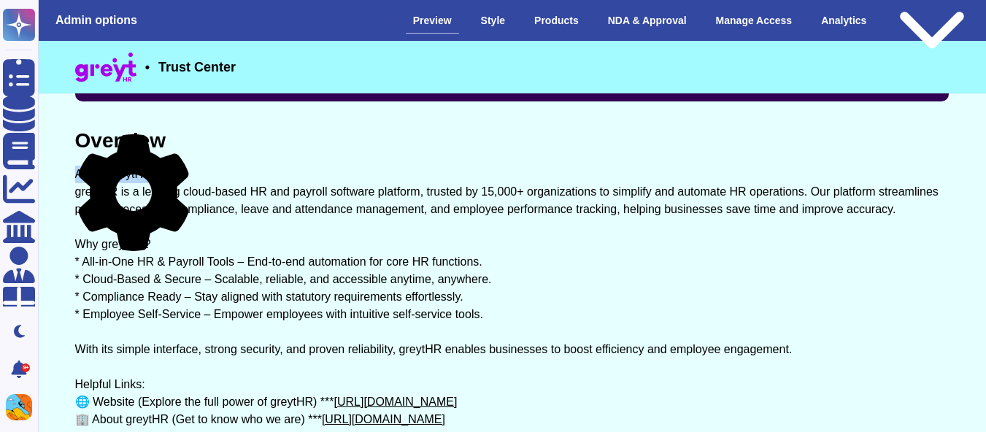
drag, startPoint x: 75, startPoint y: 174, endPoint x: 165, endPoint y: 169, distance: 89.9
click at [165, 169] on div "About greytHR greytHR is a leading cloud-based HR and payroll software platform…" at bounding box center [512, 341] width 874 height 350
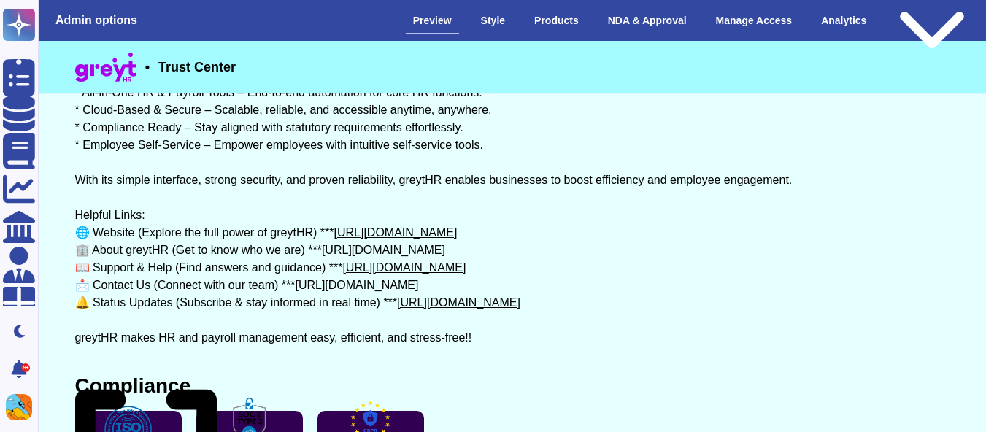
scroll to position [234, 0]
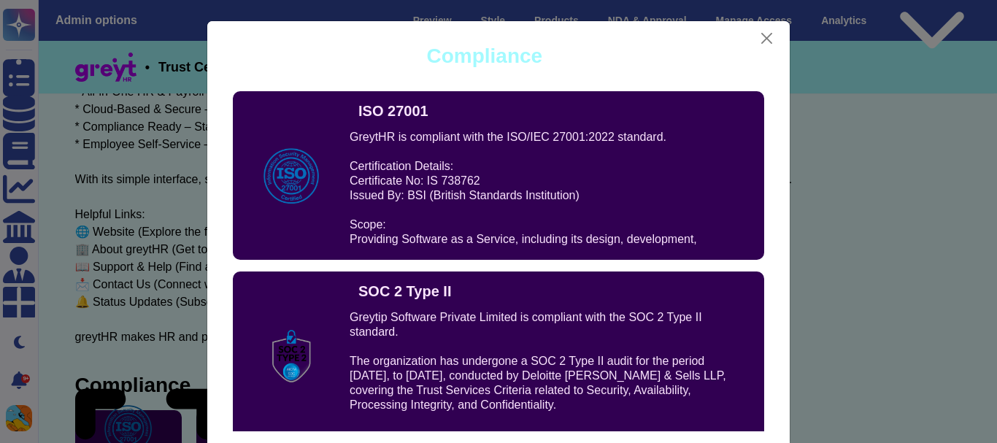
click at [496, 51] on div "Compliance" at bounding box center [484, 56] width 543 height 58
click at [757, 43] on button "Close" at bounding box center [767, 38] width 22 height 23
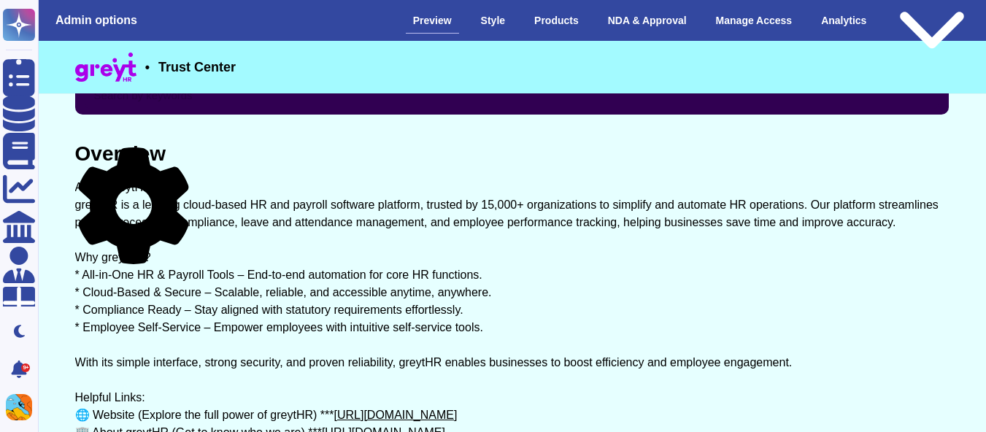
scroll to position [52, 0]
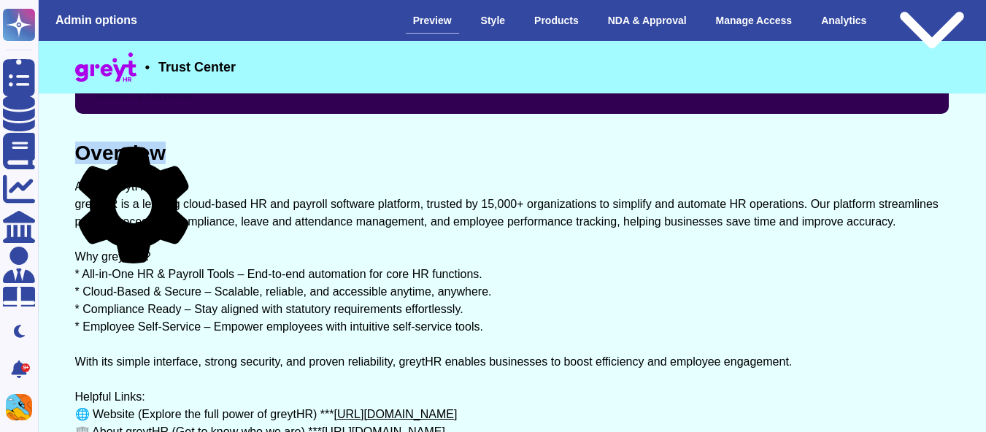
drag, startPoint x: 82, startPoint y: 150, endPoint x: 169, endPoint y: 150, distance: 86.8
click at [166, 150] on div "Overview" at bounding box center [120, 153] width 91 height 20
click at [188, 150] on icon at bounding box center [133, 205] width 110 height 117
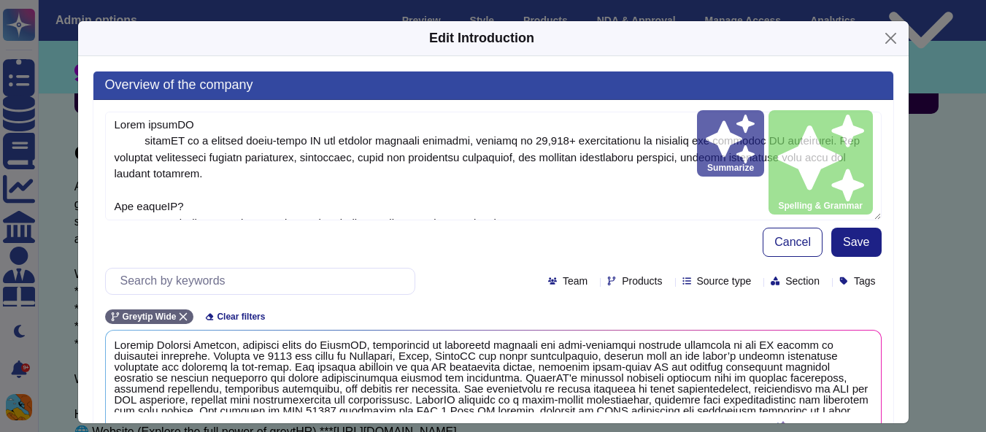
type textarea "Lorem ipsumDO sitamET co a elitsed doeiu-tempo IN utl etdolor magnaali enimadmi…"
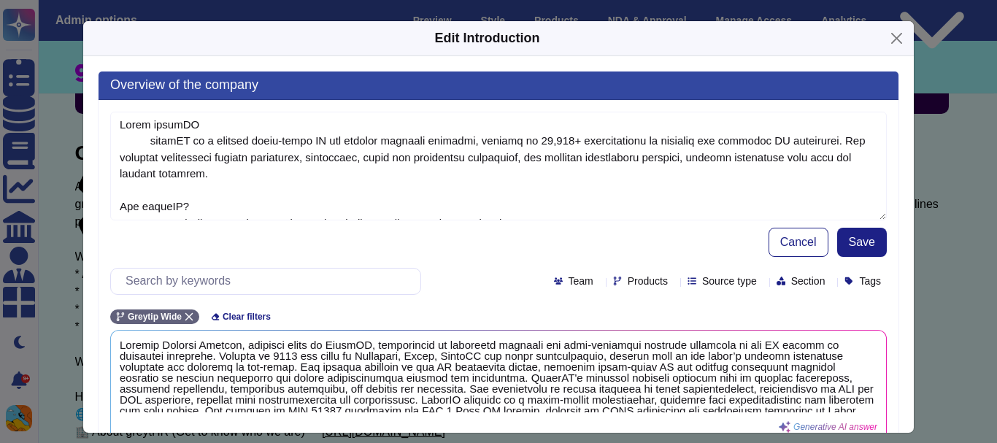
click at [247, 88] on h3 "Overview of the company" at bounding box center [499, 86] width 800 height 28
click at [341, 83] on h3 "Overview of the company" at bounding box center [499, 86] width 800 height 28
click at [886, 45] on button "Close" at bounding box center [896, 38] width 23 height 23
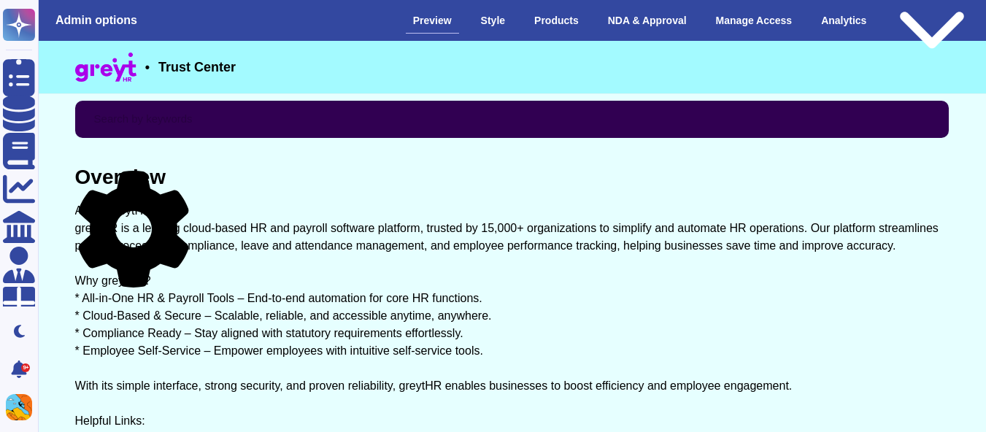
scroll to position [24, 0]
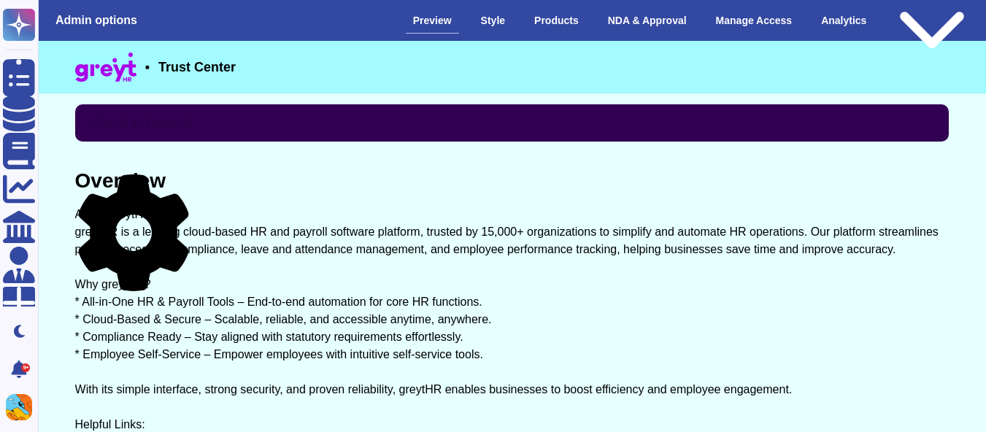
drag, startPoint x: 382, startPoint y: 126, endPoint x: 69, endPoint y: 217, distance: 325.8
click at [158, 122] on input "text" at bounding box center [512, 123] width 854 height 26
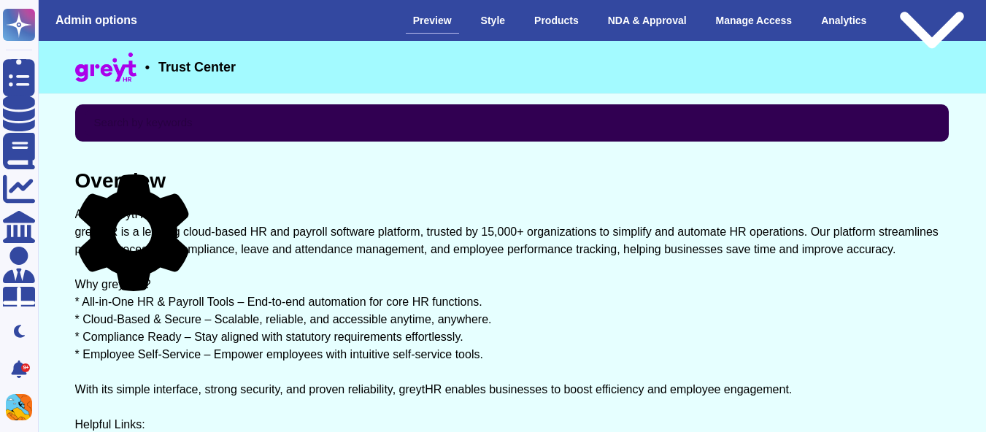
drag, startPoint x: 158, startPoint y: 122, endPoint x: 235, endPoint y: 133, distance: 77.4
click at [235, 133] on input "text" at bounding box center [512, 123] width 854 height 26
click at [501, 25] on div "Style" at bounding box center [493, 21] width 39 height 26
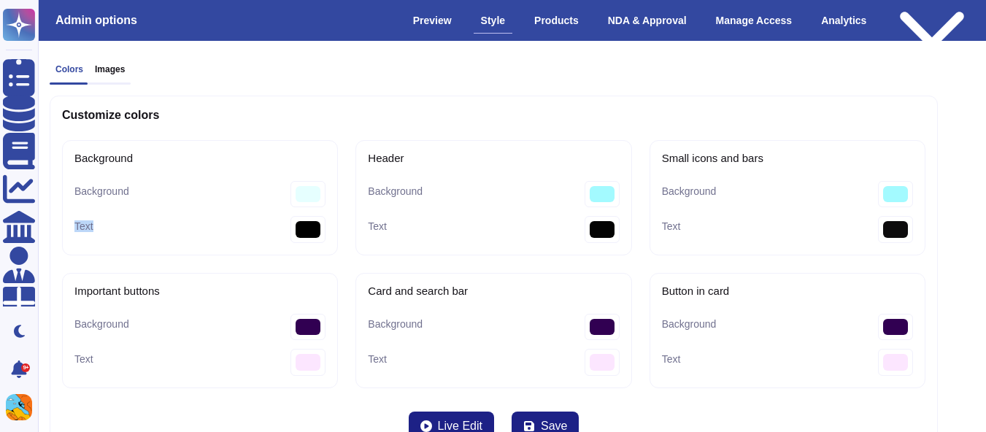
drag, startPoint x: 75, startPoint y: 216, endPoint x: 131, endPoint y: 229, distance: 57.7
click at [131, 229] on div "Text #000000" at bounding box center [199, 229] width 251 height 27
click at [436, 416] on button "Live Edit" at bounding box center [451, 426] width 85 height 29
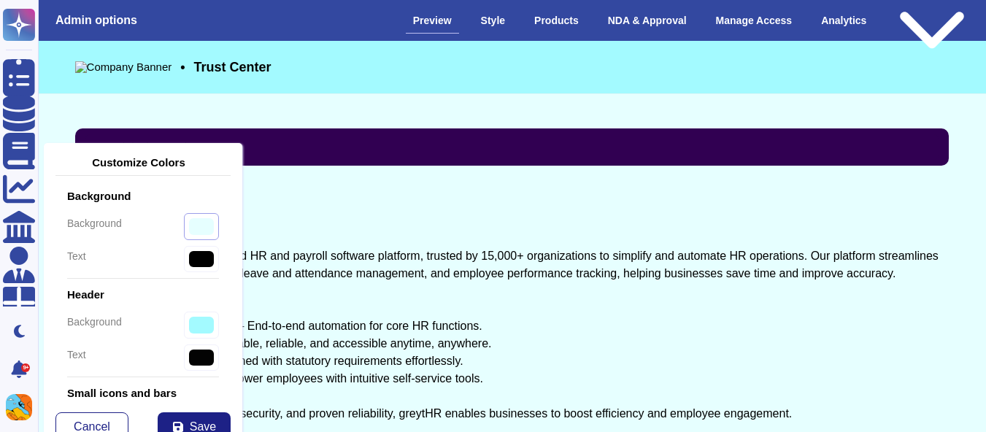
click at [185, 229] on input "#e6ffff" at bounding box center [201, 226] width 35 height 27
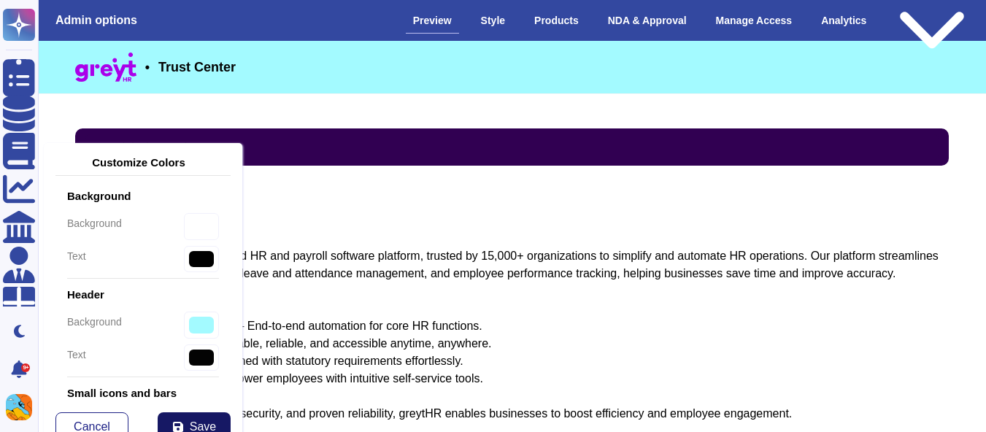
type input "#ffffff"
click at [167, 425] on button "Save" at bounding box center [194, 426] width 73 height 29
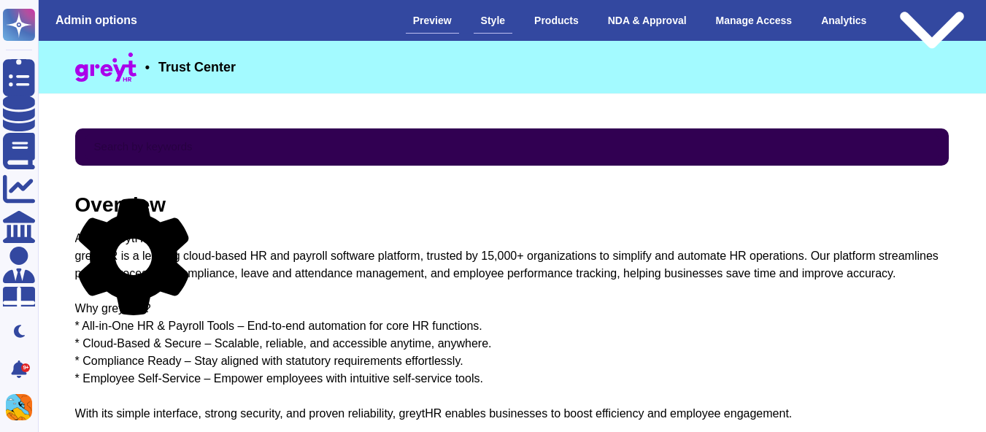
click at [492, 21] on div "Style" at bounding box center [493, 21] width 39 height 26
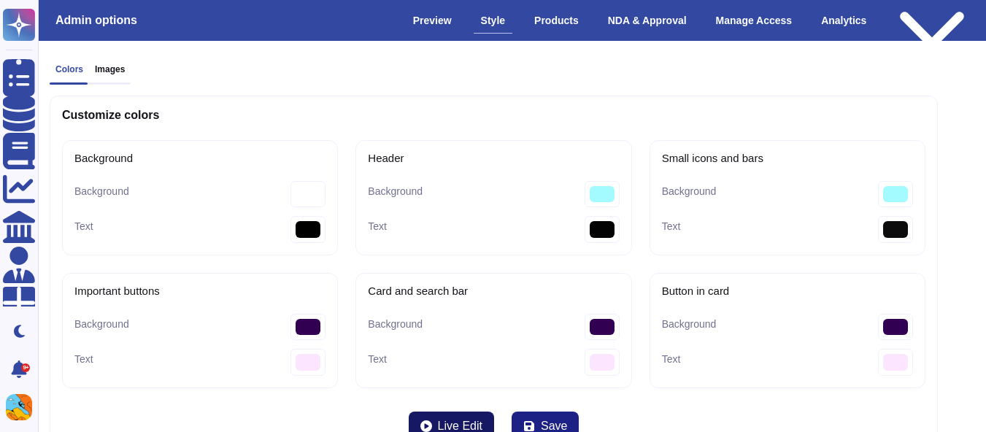
click at [442, 428] on span "Live Edit" at bounding box center [460, 426] width 45 height 12
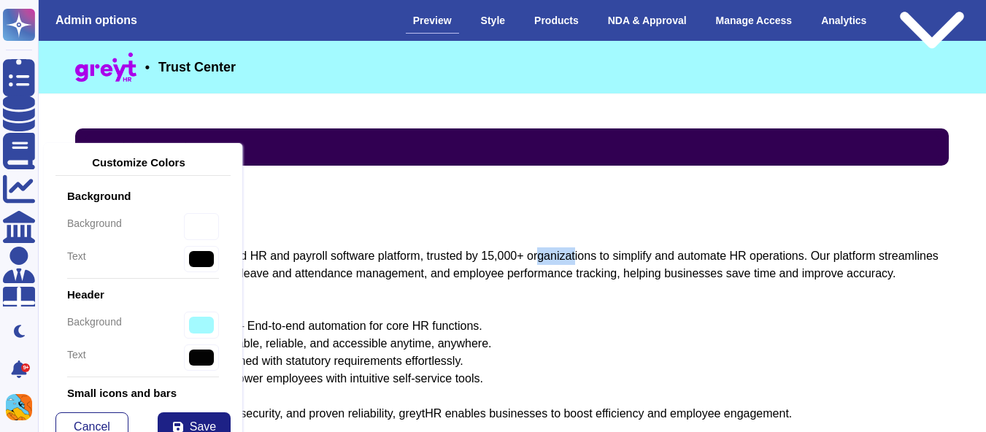
drag, startPoint x: 514, startPoint y: 257, endPoint x: 553, endPoint y: 255, distance: 39.5
click at [553, 255] on div "About greytHR greytHR is a leading cloud-based HR and payroll software platform…" at bounding box center [512, 405] width 874 height 350
click at [390, 341] on div "About greytHR greytHR is a leading cloud-based HR and payroll software platform…" at bounding box center [512, 405] width 874 height 350
click at [109, 428] on span "Cancel" at bounding box center [92, 427] width 36 height 12
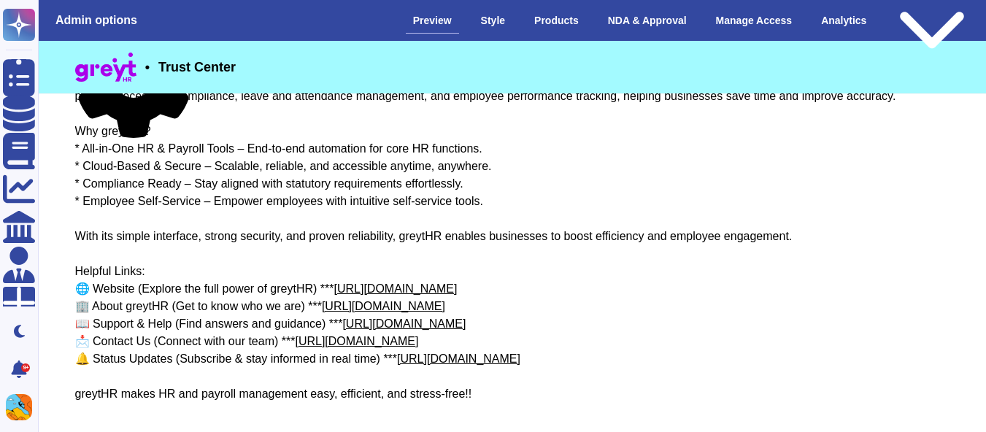
scroll to position [176, 0]
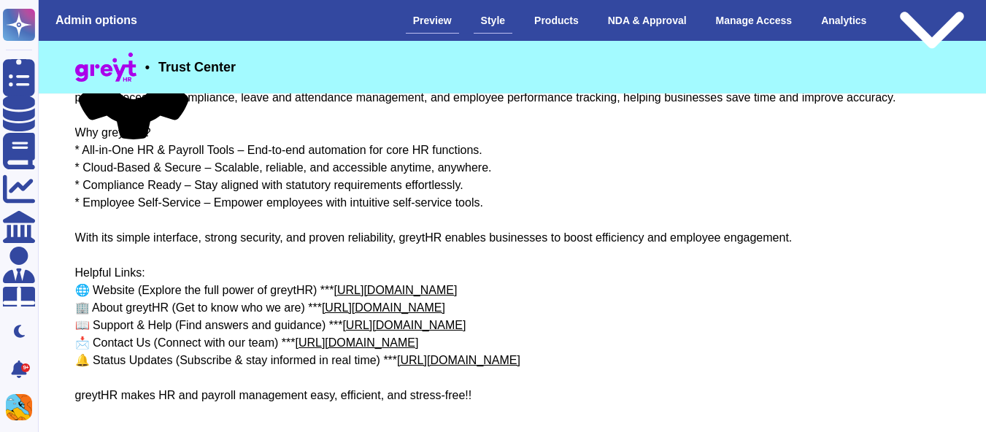
click at [492, 26] on div "Style" at bounding box center [493, 21] width 39 height 26
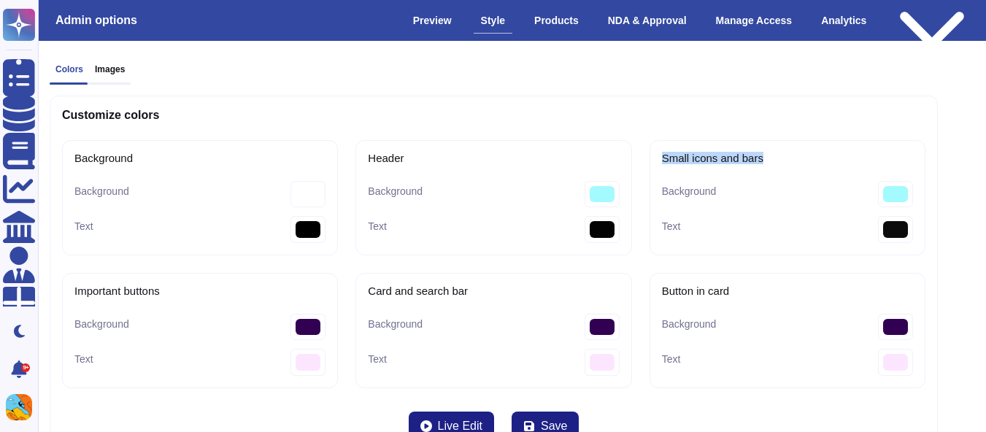
drag, startPoint x: 661, startPoint y: 157, endPoint x: 765, endPoint y: 156, distance: 103.6
click at [765, 156] on div "Small icons and bars" at bounding box center [787, 157] width 251 height 11
click at [446, 22] on div "Preview" at bounding box center [432, 21] width 53 height 26
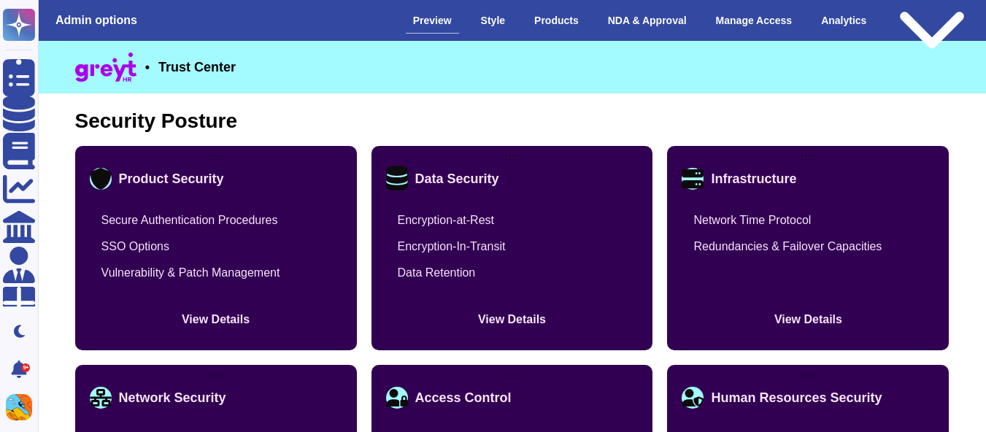
scroll to position [997, 0]
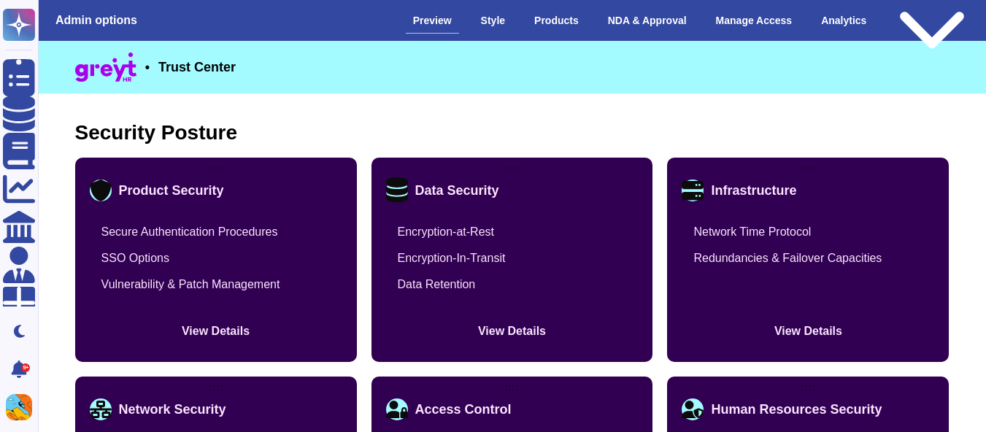
click at [206, 331] on button "View Details" at bounding box center [216, 331] width 252 height 32
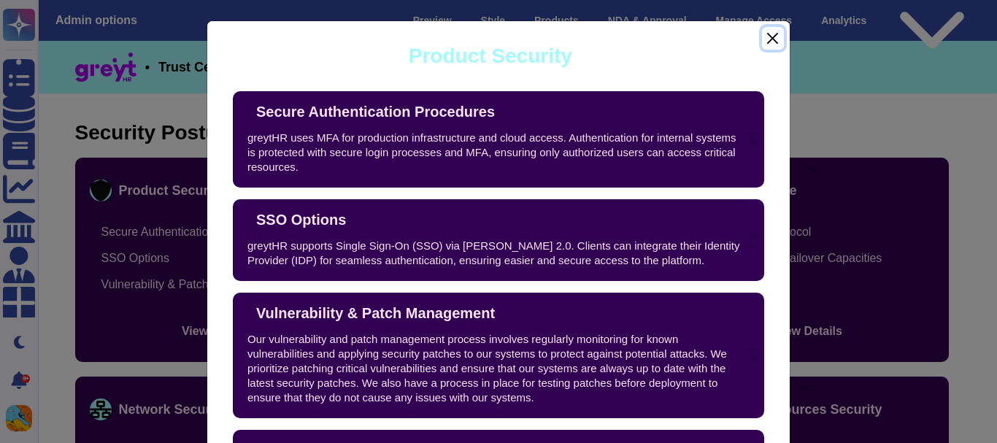
click at [768, 34] on button "Close" at bounding box center [773, 38] width 22 height 23
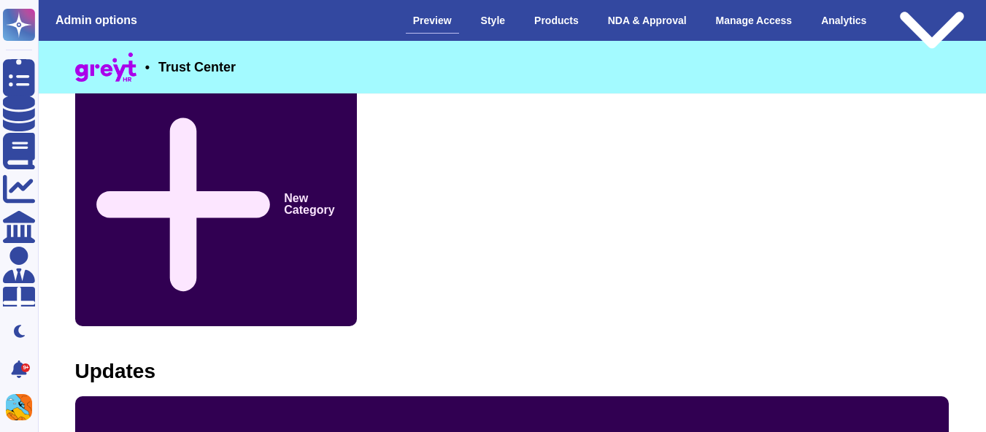
scroll to position [2073, 0]
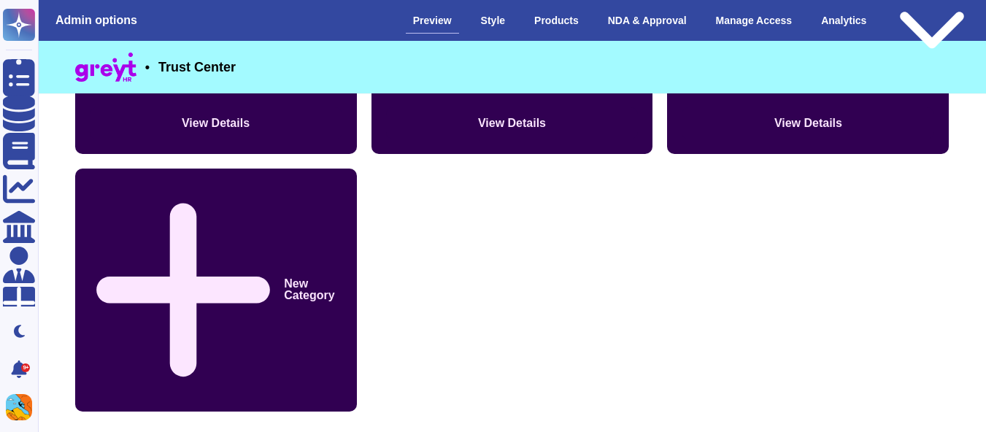
click at [206, 269] on div "New Category" at bounding box center [216, 290] width 282 height 243
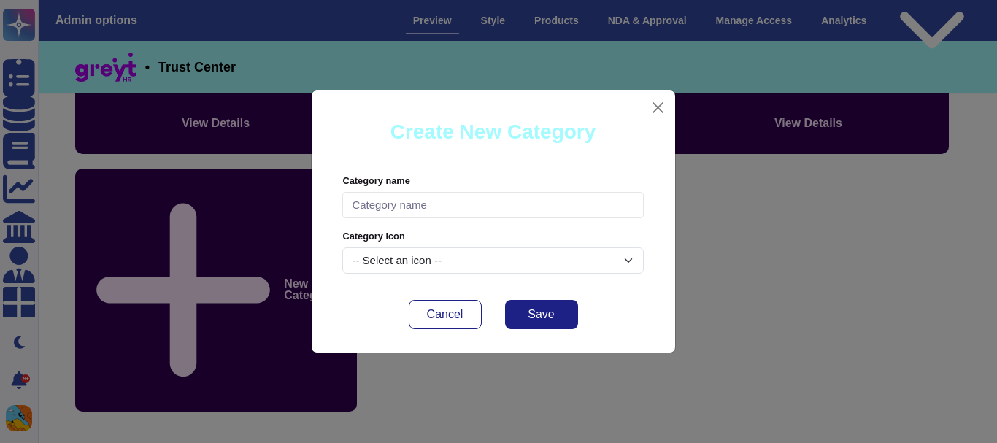
click at [382, 206] on input "text" at bounding box center [492, 205] width 301 height 27
click at [374, 266] on div "-- Select an icon --" at bounding box center [492, 260] width 301 height 27
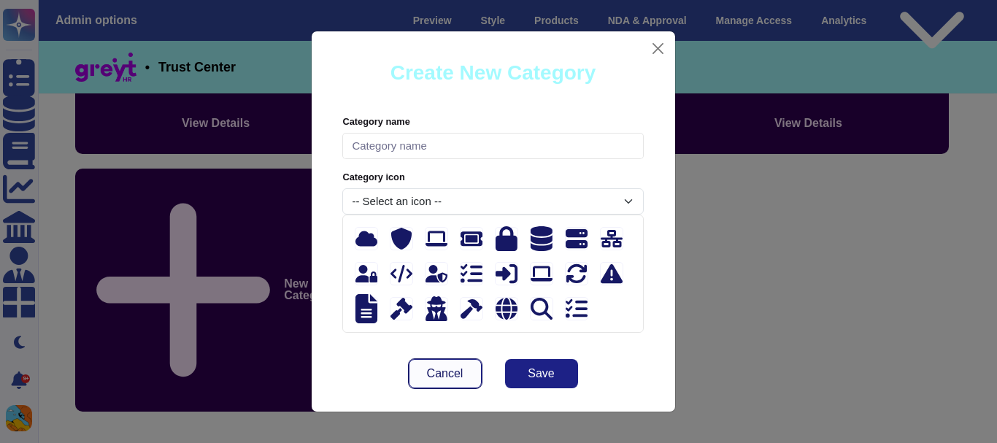
click at [463, 369] on button "Cancel" at bounding box center [445, 373] width 73 height 29
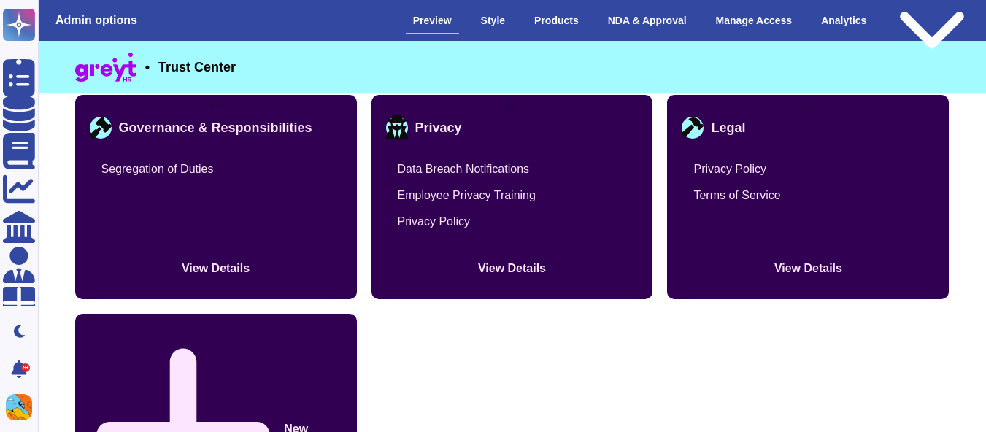
scroll to position [1926, 0]
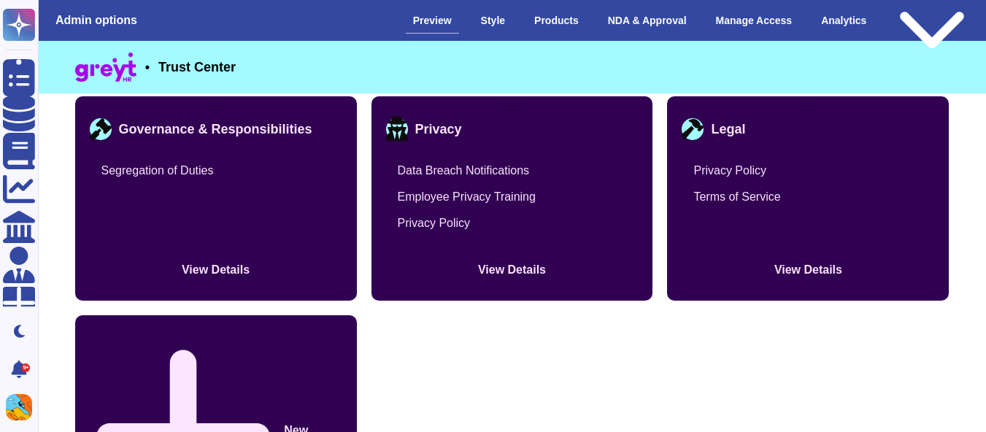
click at [202, 286] on button "View Details" at bounding box center [216, 270] width 252 height 32
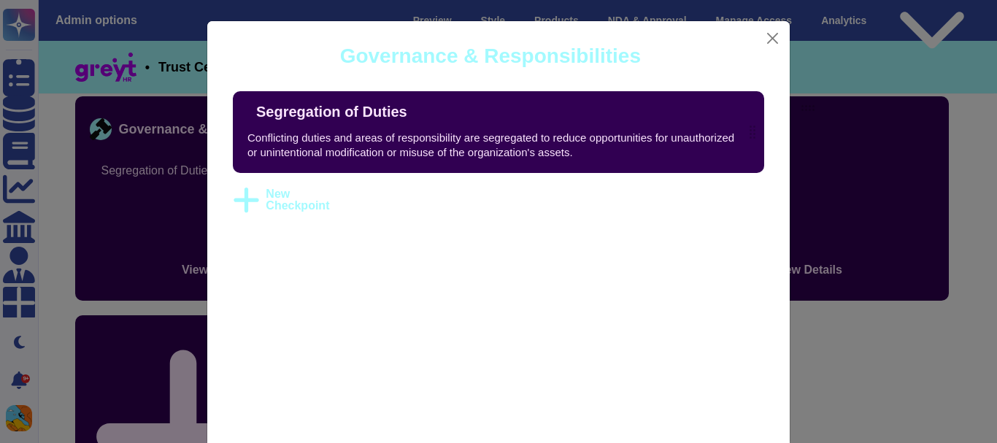
click at [498, 61] on div "Governance & Responsibilities" at bounding box center [490, 56] width 301 height 20
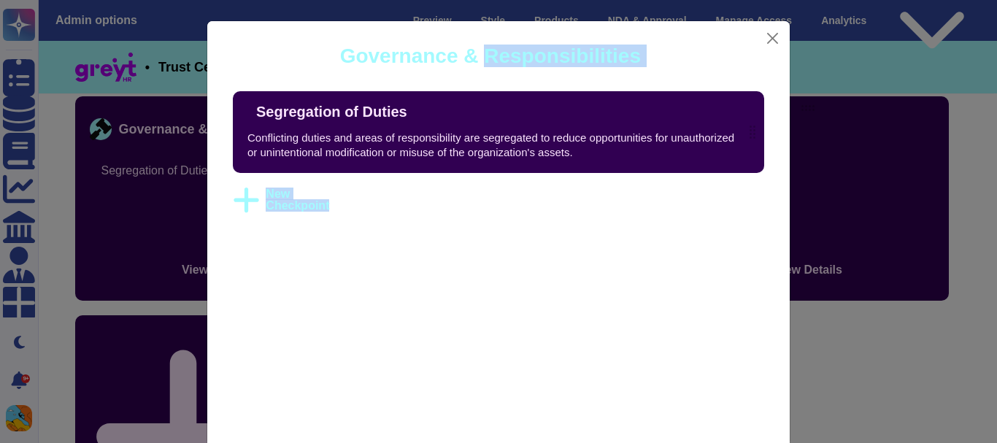
drag, startPoint x: 498, startPoint y: 61, endPoint x: 293, endPoint y: 196, distance: 245.1
click at [293, 196] on div "Governance & Responsibilities Segregation of Duties Conflicting duties and area…" at bounding box center [498, 233] width 584 height 426
click at [293, 196] on span "New Checkpoint" at bounding box center [297, 199] width 63 height 23
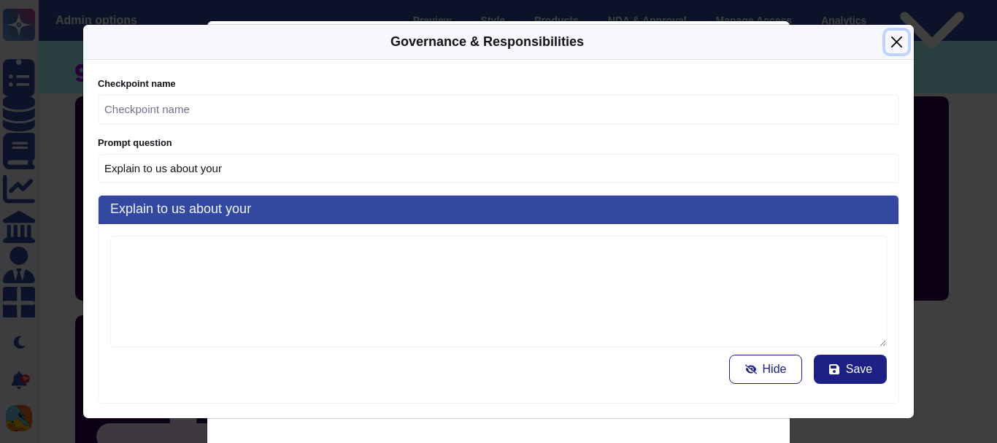
click at [889, 42] on button "Close" at bounding box center [896, 42] width 23 height 23
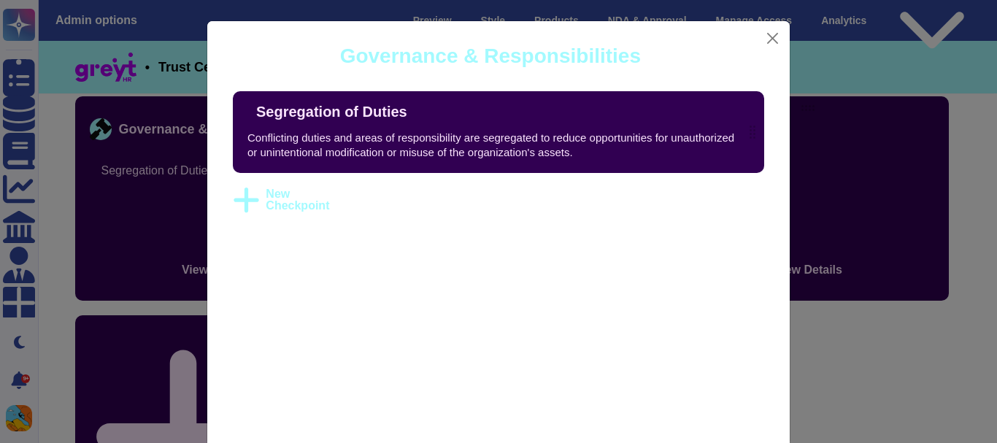
click at [576, 66] on div "Governance & Responsibilities" at bounding box center [490, 56] width 301 height 20
click at [762, 45] on button "Close" at bounding box center [773, 38] width 22 height 23
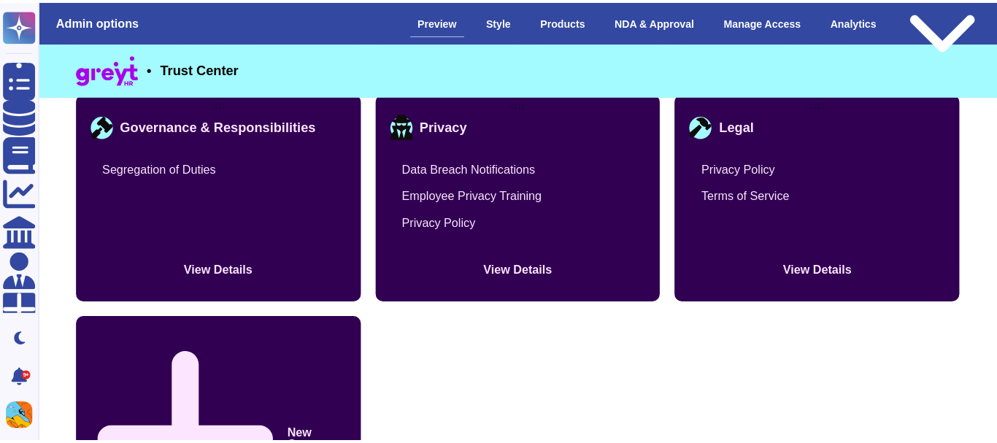
scroll to position [1931, 0]
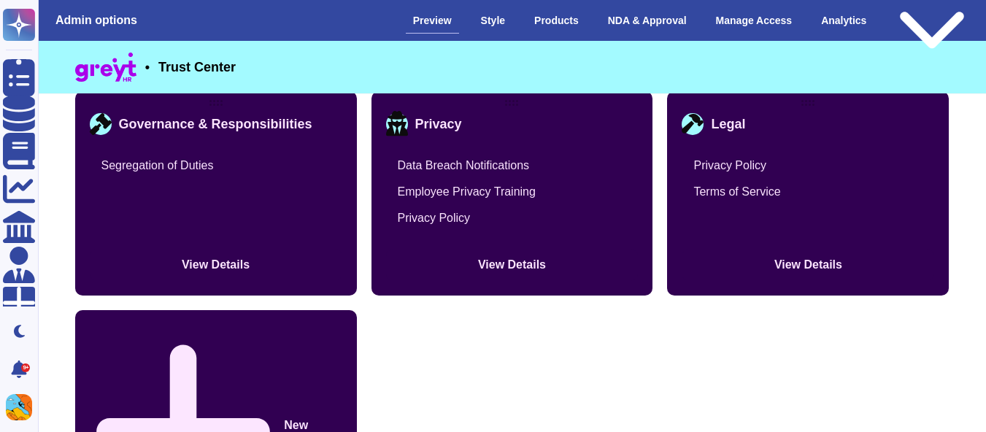
click at [238, 275] on button "View Details" at bounding box center [216, 265] width 252 height 32
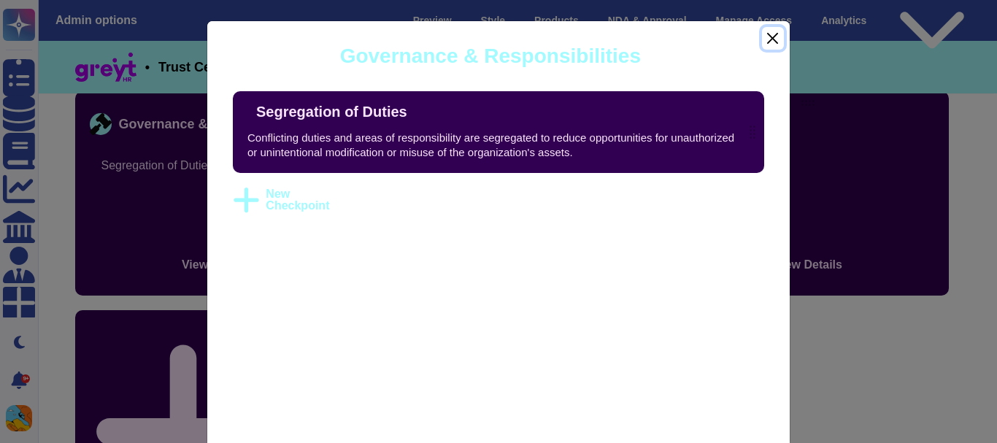
click at [762, 44] on button "Close" at bounding box center [773, 38] width 22 height 23
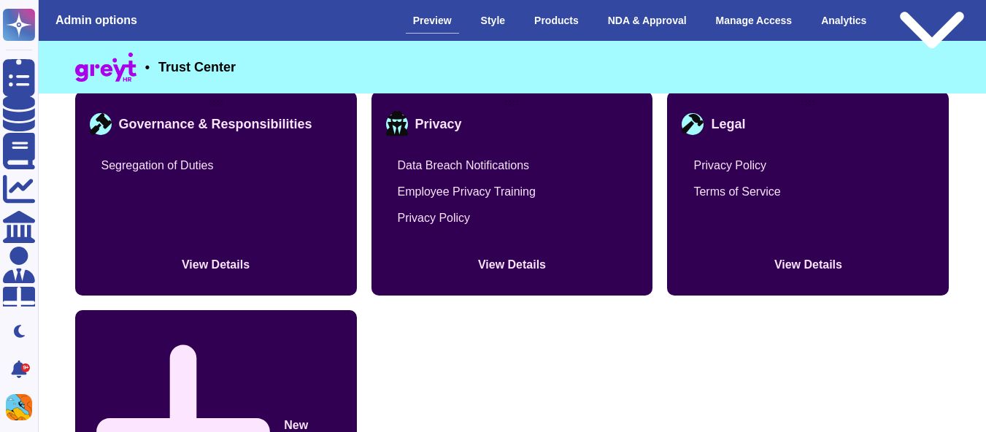
click at [231, 281] on button "View Details" at bounding box center [216, 265] width 252 height 32
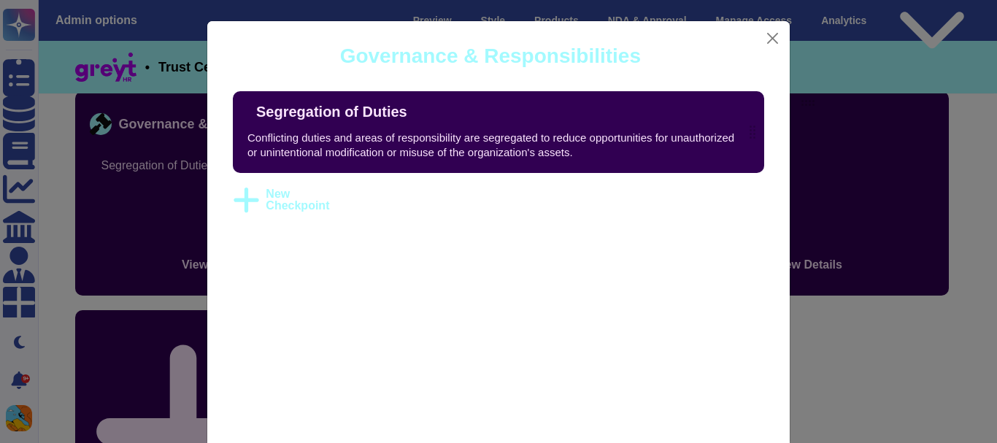
click at [422, 112] on icon at bounding box center [422, 112] width 0 height 0
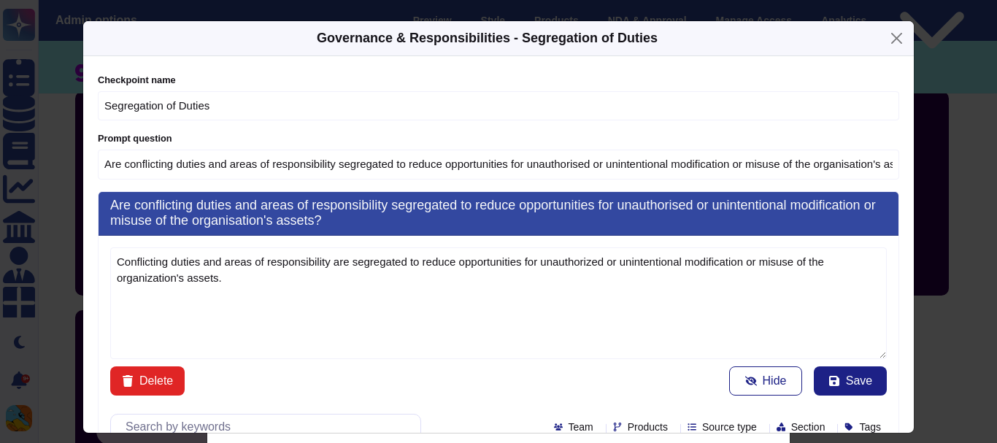
type textarea "Conflicting duties and areas of responsibility are segregated to reduce opportu…"
click at [212, 113] on input "Segregation of Duties" at bounding box center [498, 106] width 801 height 30
drag, startPoint x: 212, startPoint y: 113, endPoint x: 194, endPoint y: 192, distance: 80.7
click at [194, 192] on div "Checkpoint name Segregation of Duties Prompt question Are conflicting duties an…" at bounding box center [498, 244] width 830 height 377
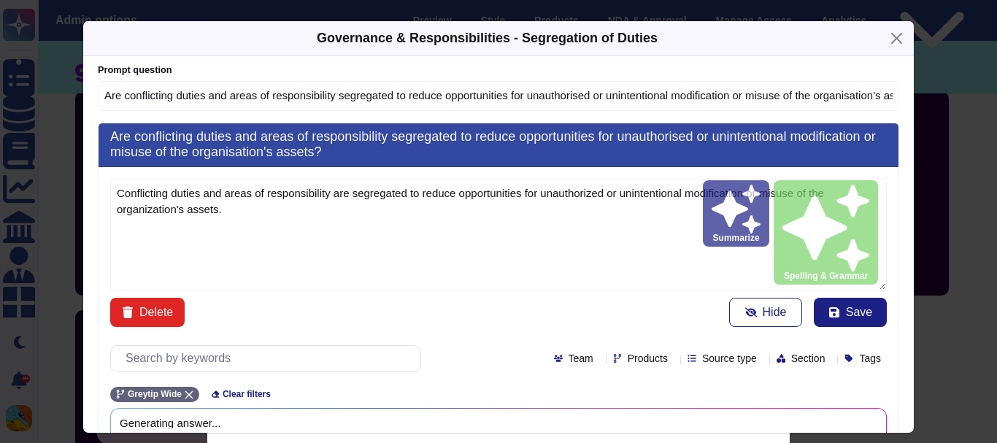
scroll to position [69, 0]
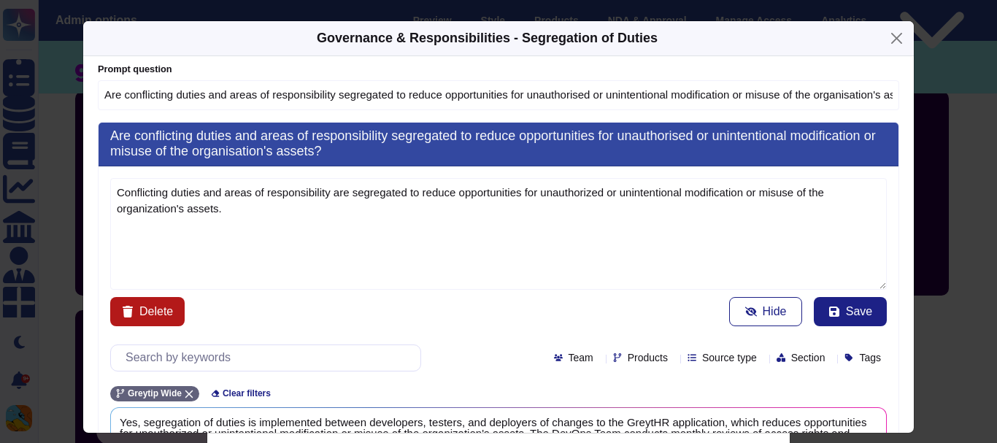
click at [110, 315] on button "Delete" at bounding box center [147, 311] width 74 height 29
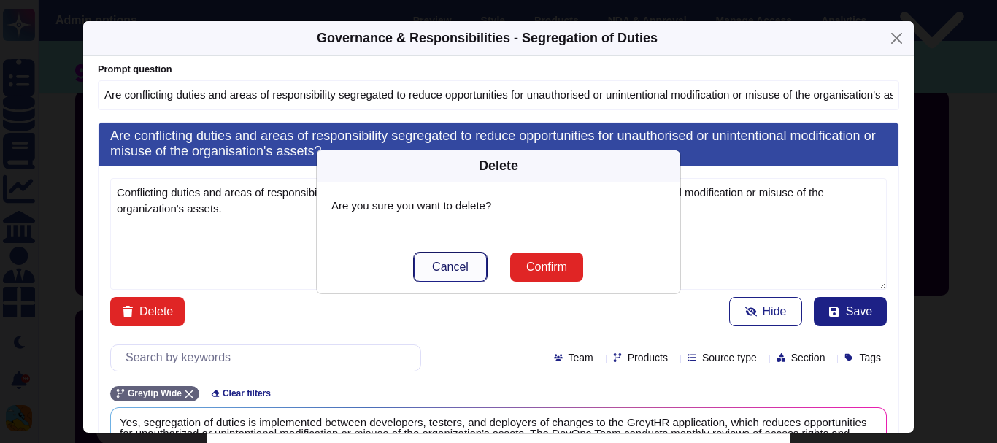
click at [434, 261] on span "Cancel" at bounding box center [450, 267] width 36 height 12
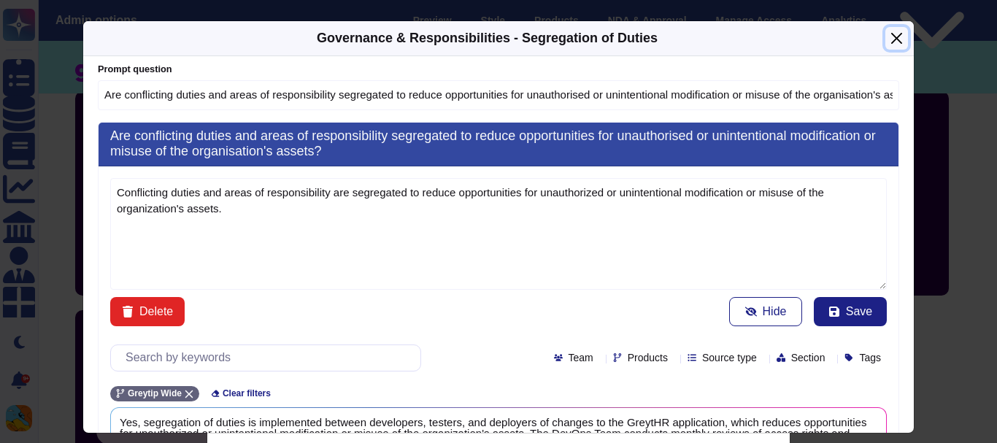
click at [885, 31] on button "Close" at bounding box center [896, 38] width 23 height 23
type input "Explain to us about your"
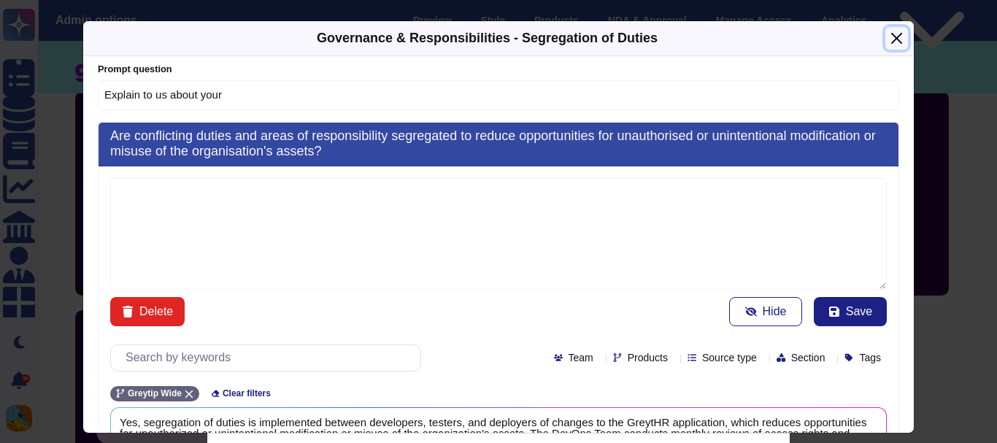
scroll to position [0, 0]
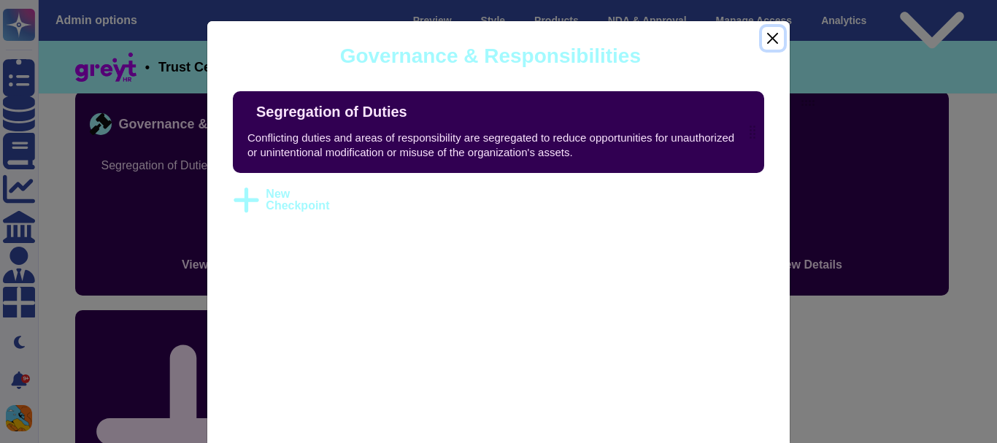
click at [765, 42] on button "Close" at bounding box center [773, 38] width 22 height 23
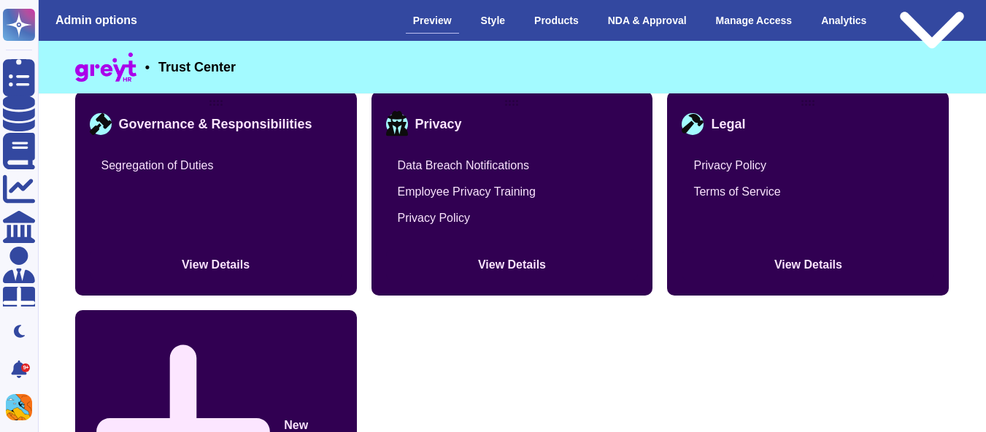
click at [90, 249] on button "View Details" at bounding box center [216, 265] width 252 height 32
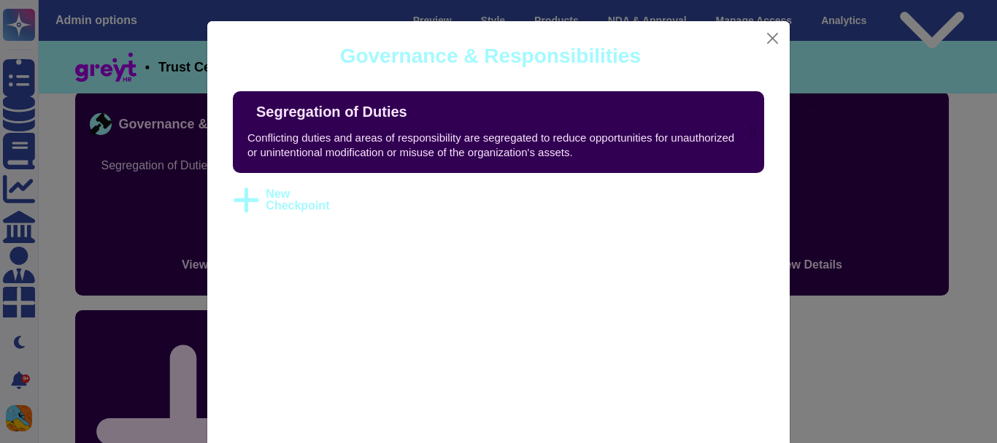
click at [856, 343] on div "Governance & Responsibilities Segregation of Duties Conflicting duties and area…" at bounding box center [498, 221] width 997 height 443
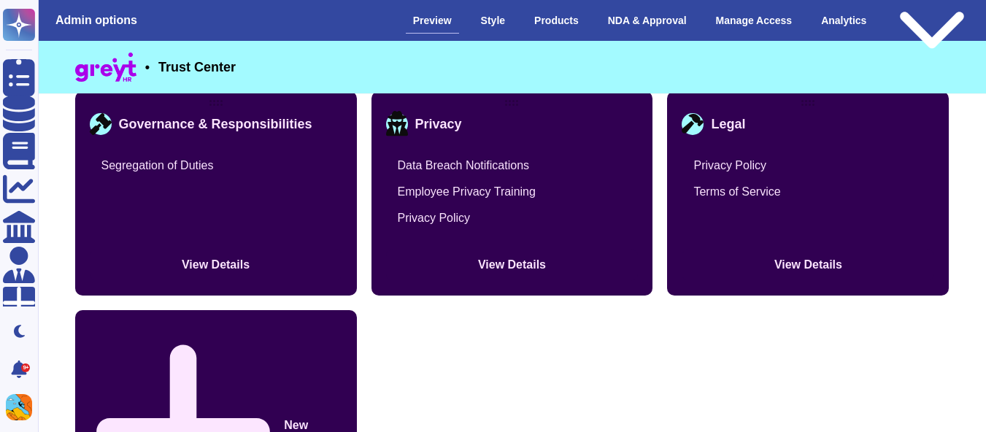
click at [484, 274] on button "View Details" at bounding box center [512, 265] width 252 height 32
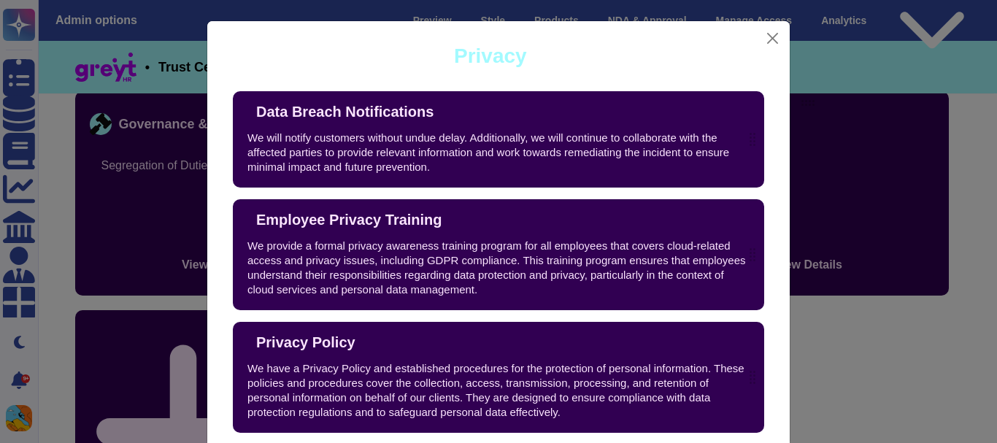
click at [476, 115] on icon at bounding box center [633, 300] width 370 height 370
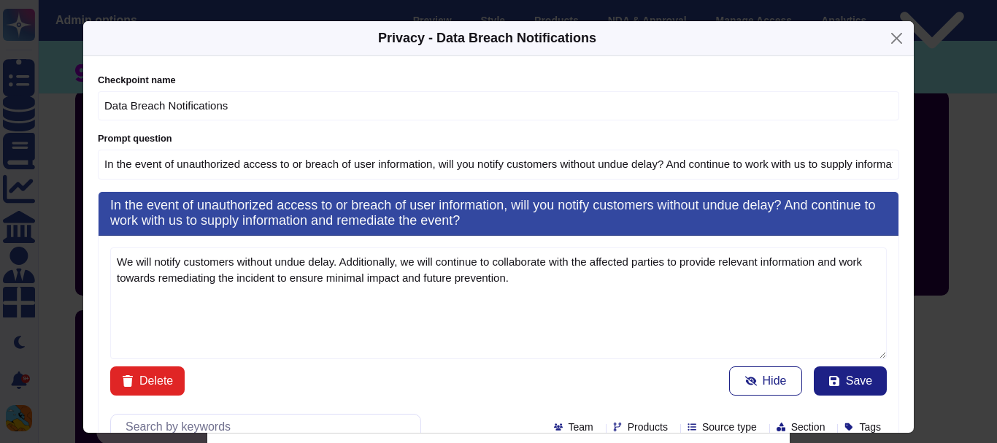
type input "In the event of unauthorized access to or breach of user information, will you …"
type textarea "We will notify customers without undue delay. Additionally, we will continue to…"
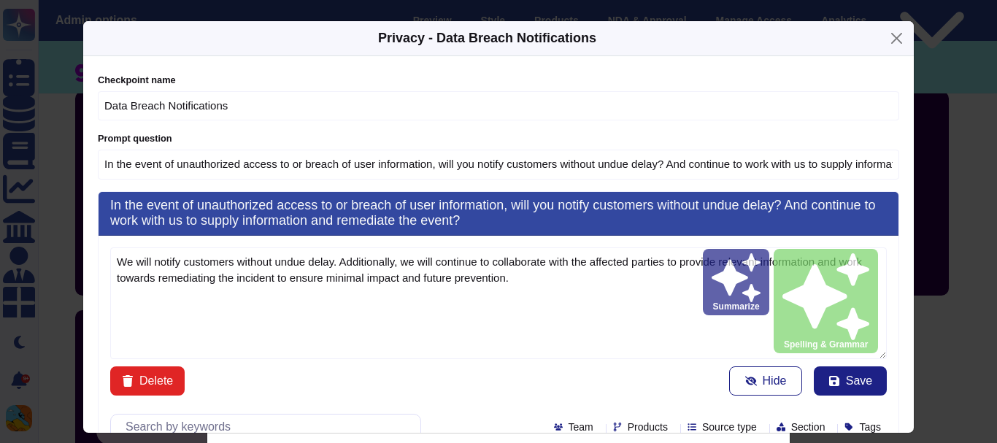
type input "In the event of unauthorized access to or breach of user information, will you …"
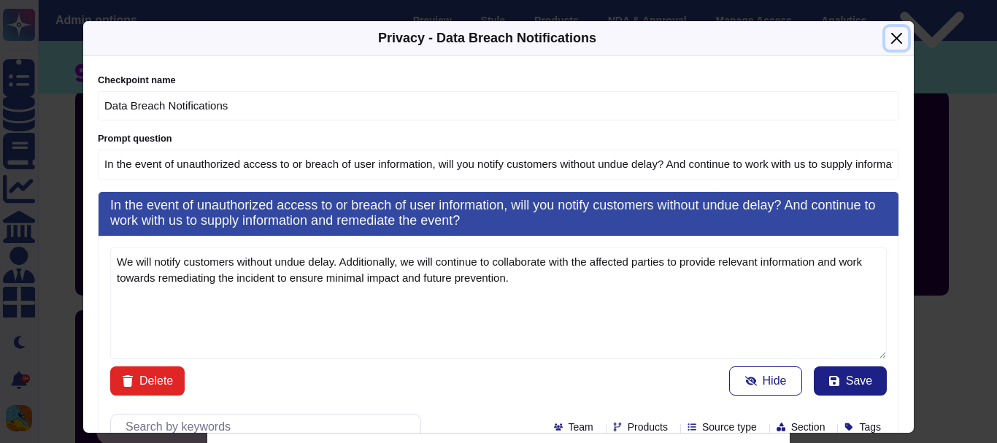
click at [902, 42] on button "Close" at bounding box center [896, 38] width 23 height 23
type input "Explain to us about your"
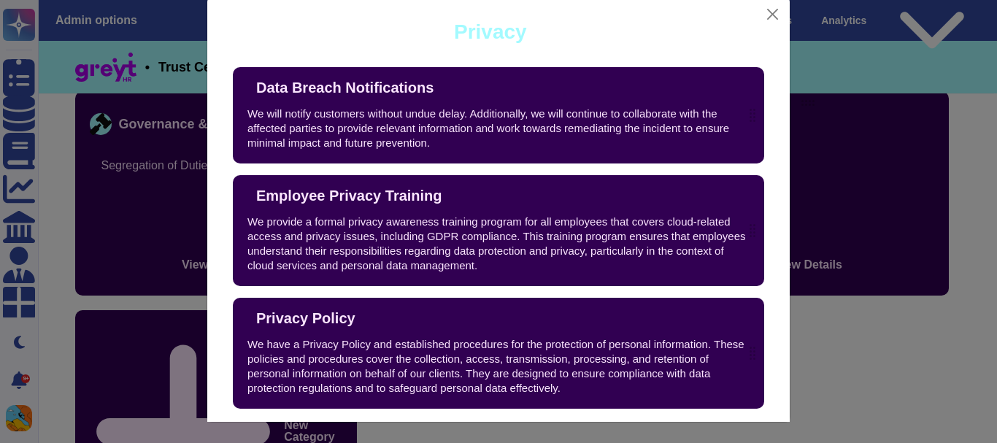
click at [448, 88] on icon at bounding box center [448, 88] width 0 height 0
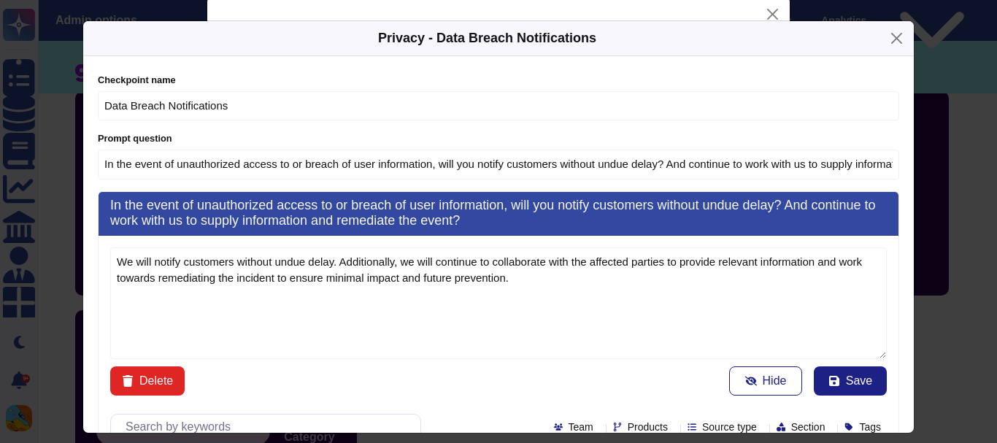
type input "In the event of unauthorized access to or breach of user information, will you …"
type textarea "We will notify customers without undue delay. Additionally, we will continue to…"
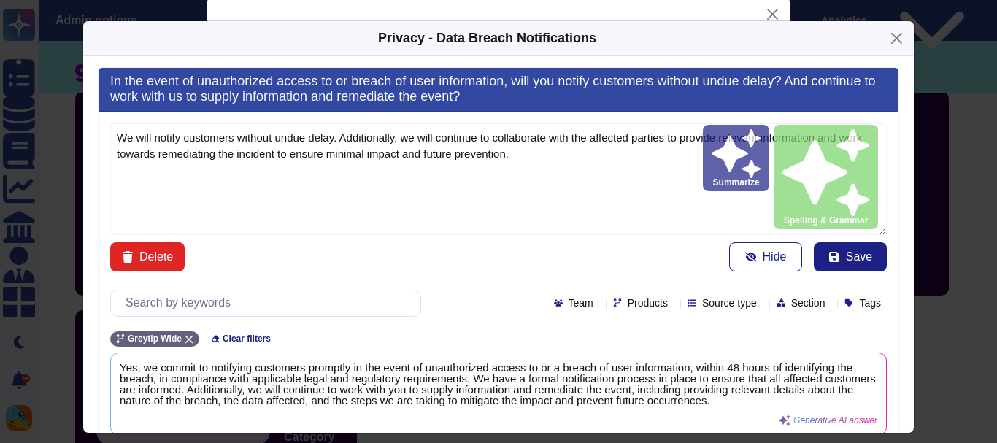
type input "In the event of unauthorized access to or breach of user information, will you …"
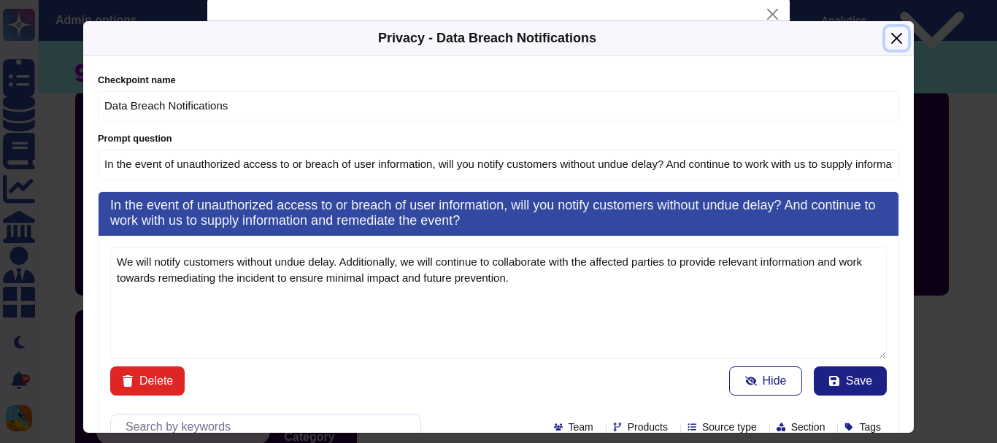
click at [890, 38] on button "Close" at bounding box center [896, 38] width 23 height 23
type input "Explain to us about your"
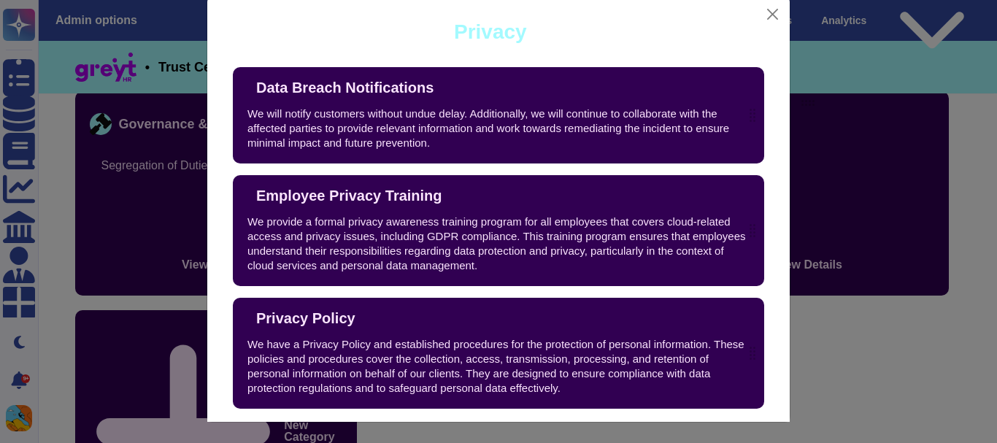
click at [448, 88] on icon at bounding box center [448, 88] width 0 height 0
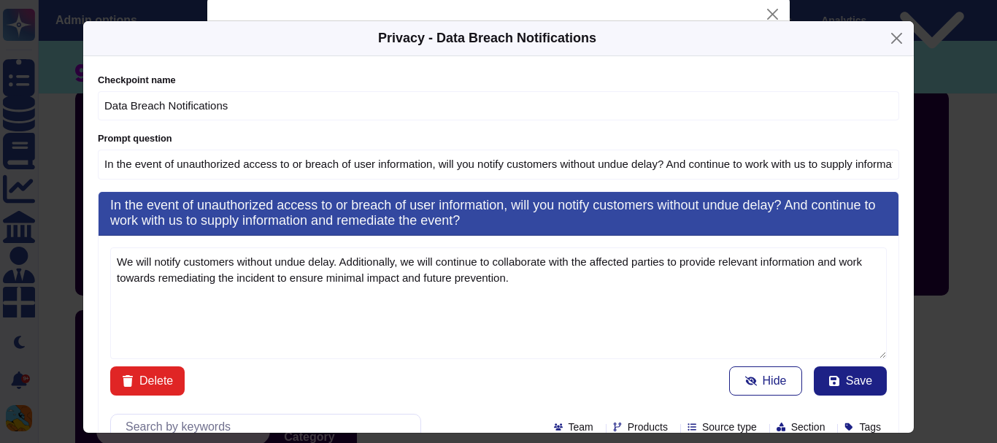
type input "In the event of unauthorized access to or breach of user information, will you …"
type textarea "We will notify customers without undue delay. Additionally, we will continue to…"
click at [479, 42] on div "Privacy - Data Breach Notifications" at bounding box center [487, 38] width 218 height 20
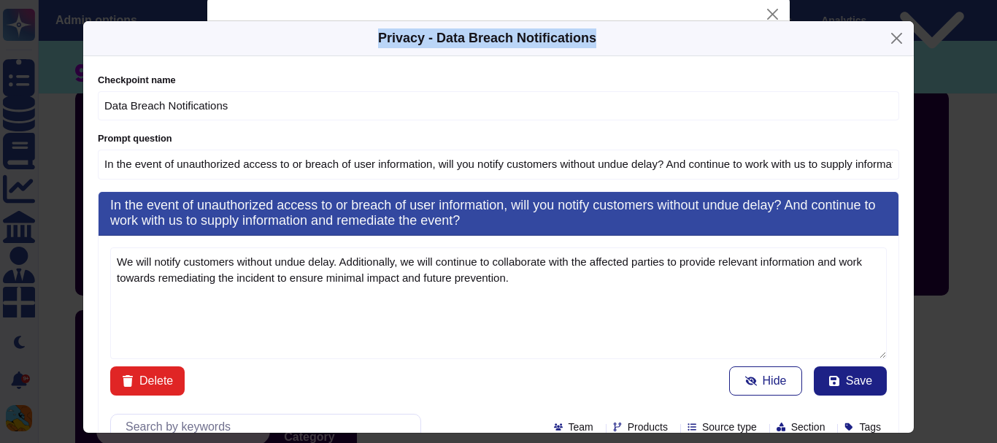
click at [479, 42] on div "Privacy - Data Breach Notifications" at bounding box center [487, 38] width 218 height 20
click at [507, 50] on div "Privacy - Data Breach Notifications" at bounding box center [498, 38] width 830 height 35
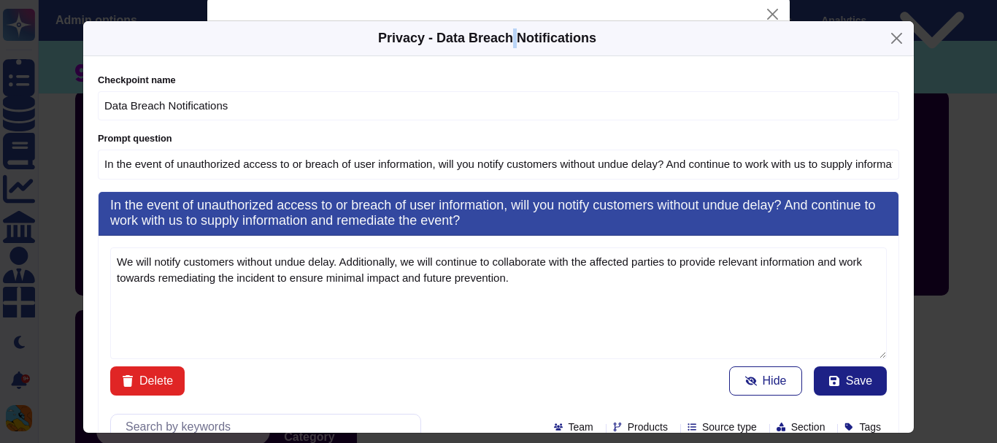
click at [507, 50] on div "Privacy - Data Breach Notifications" at bounding box center [498, 38] width 830 height 35
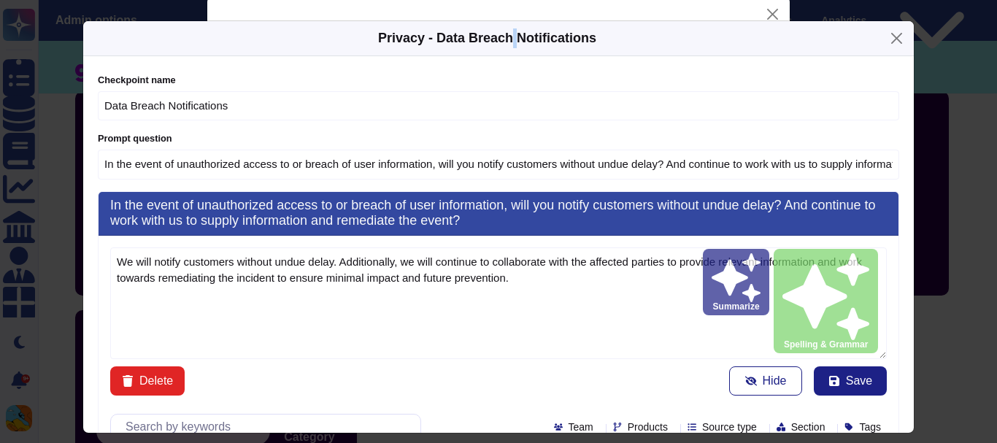
type input "In the event of unauthorized access to or breach of user information, will you …"
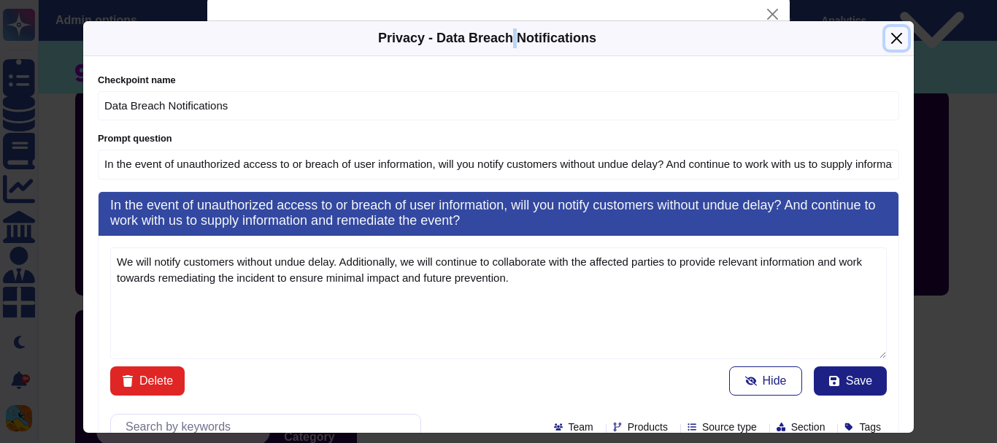
click at [885, 30] on button "Close" at bounding box center [896, 38] width 23 height 23
type input "Explain to us about your"
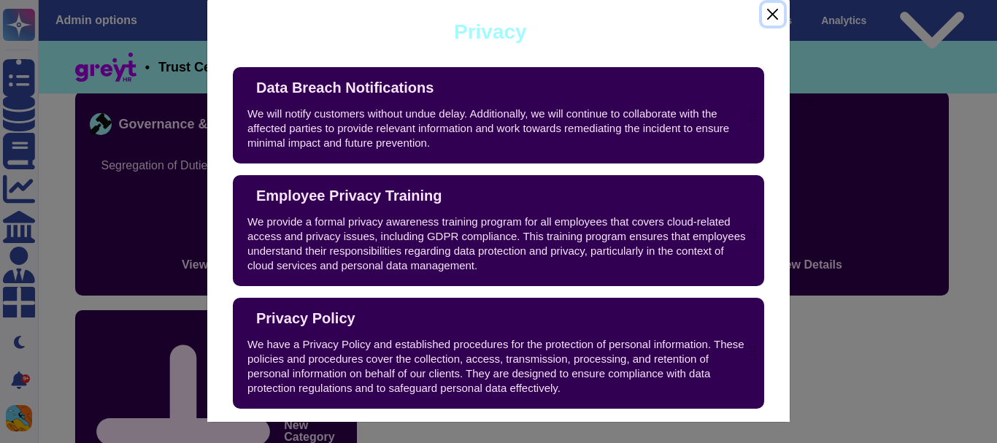
click at [776, 13] on button "Close" at bounding box center [773, 14] width 22 height 23
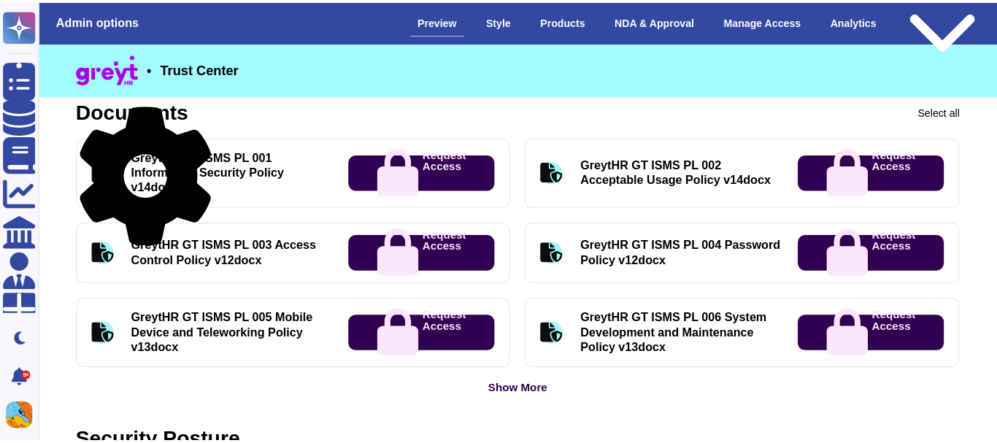
scroll to position [698, 0]
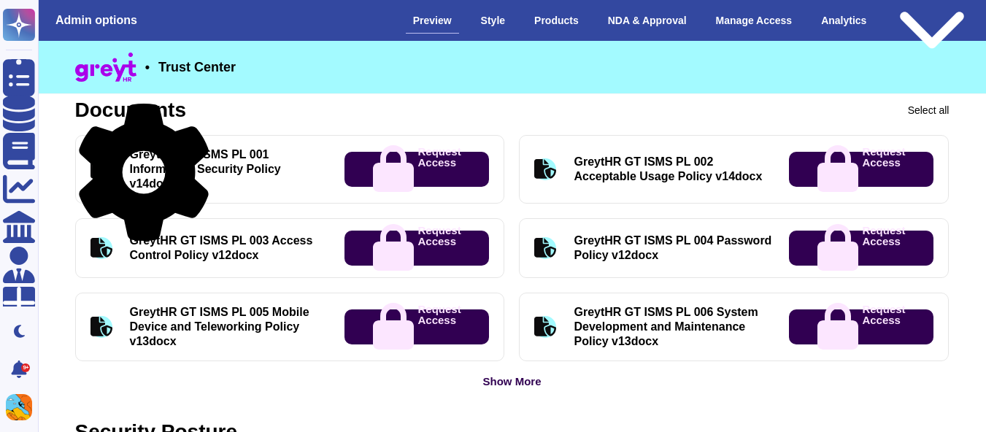
click at [205, 110] on icon at bounding box center [143, 172] width 137 height 137
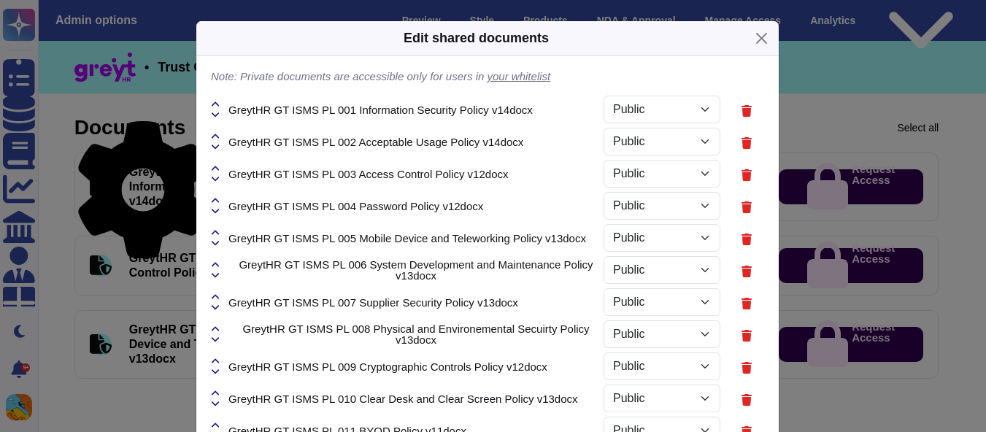
select select "PRIVATE"
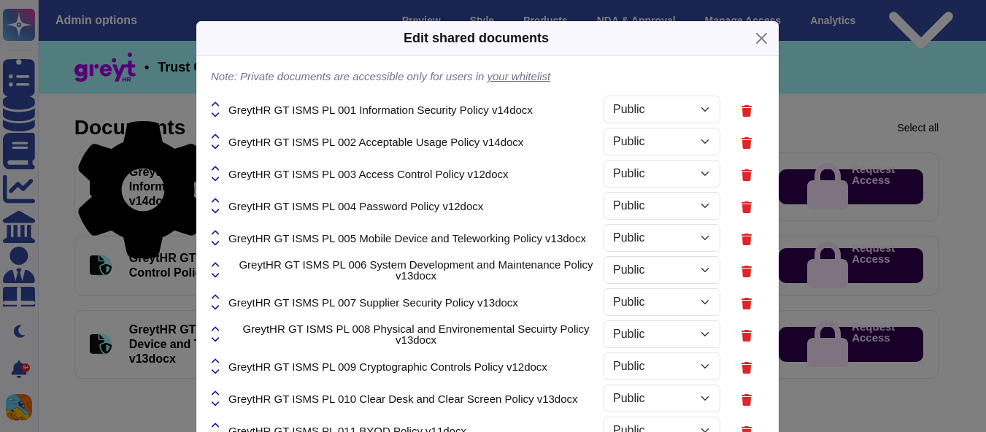
select select "PRIVATE"
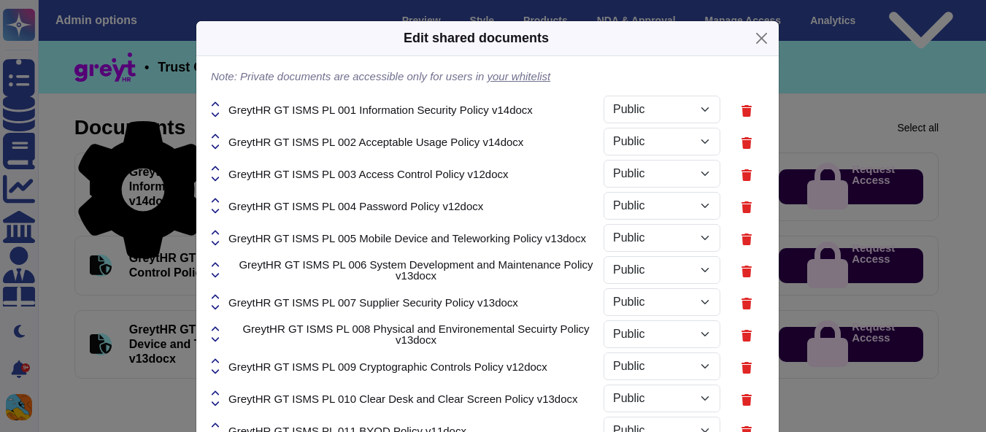
select select "PRIVATE"
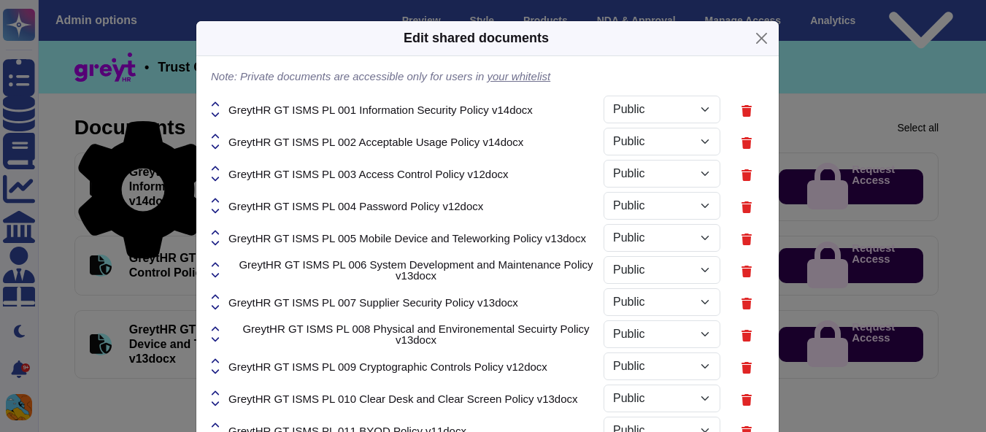
select select "PRIVATE"
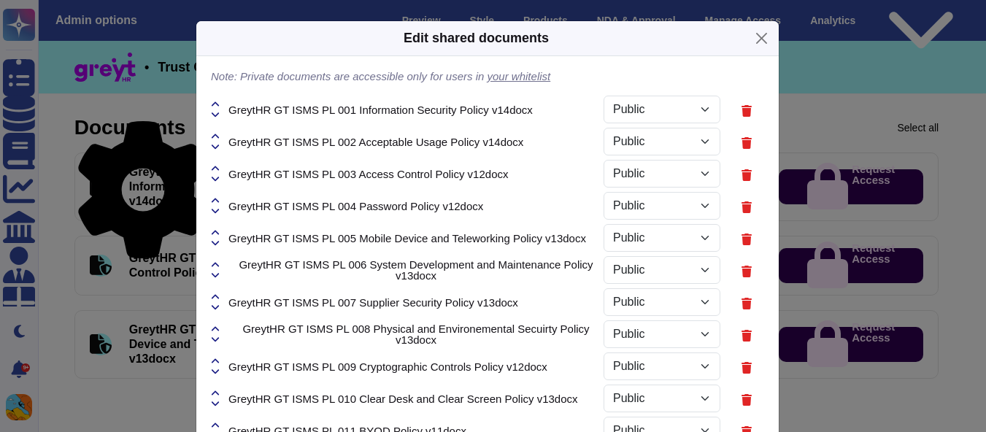
select select "PRIVATE"
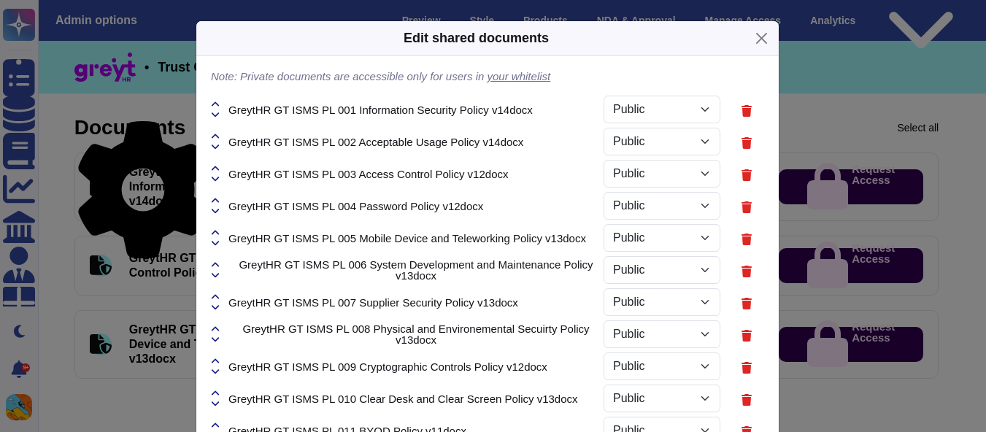
select select "PRIVATE"
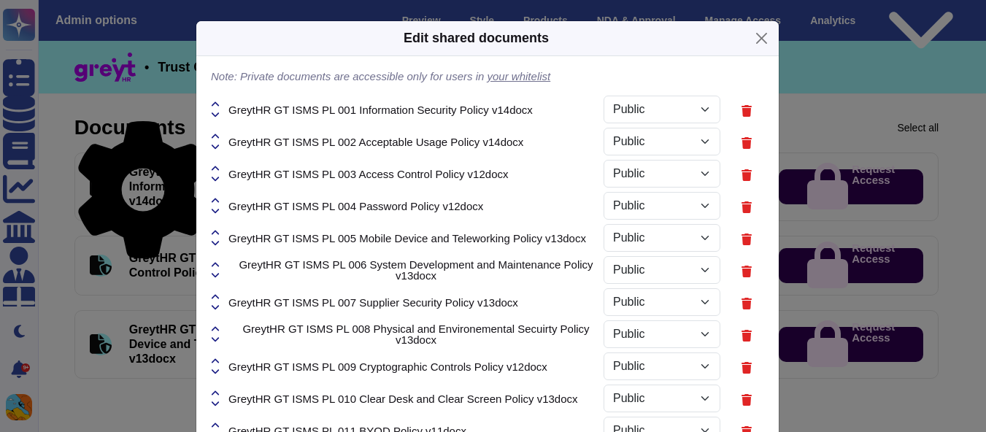
select select "PRIVATE"
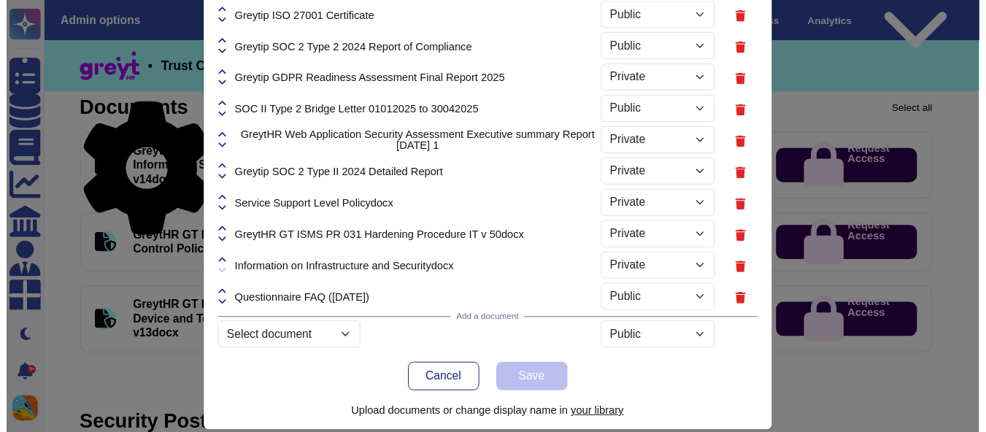
scroll to position [1025, 0]
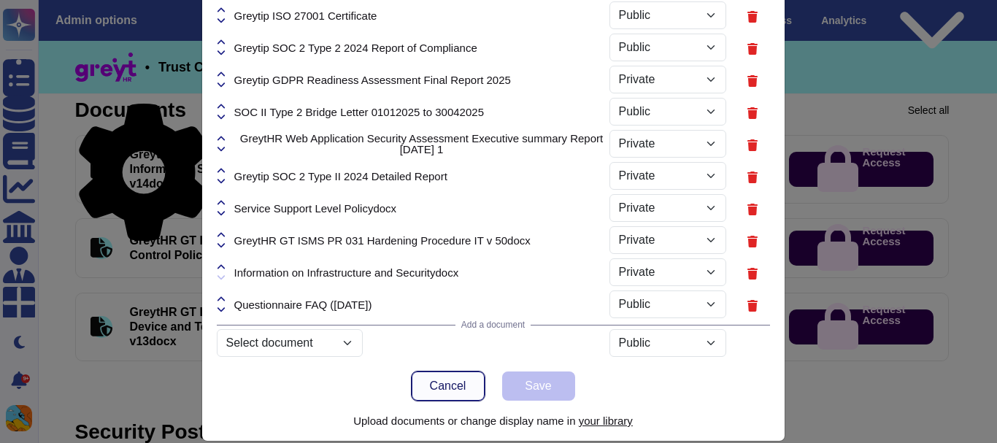
click at [422, 377] on button "Cancel" at bounding box center [448, 385] width 73 height 29
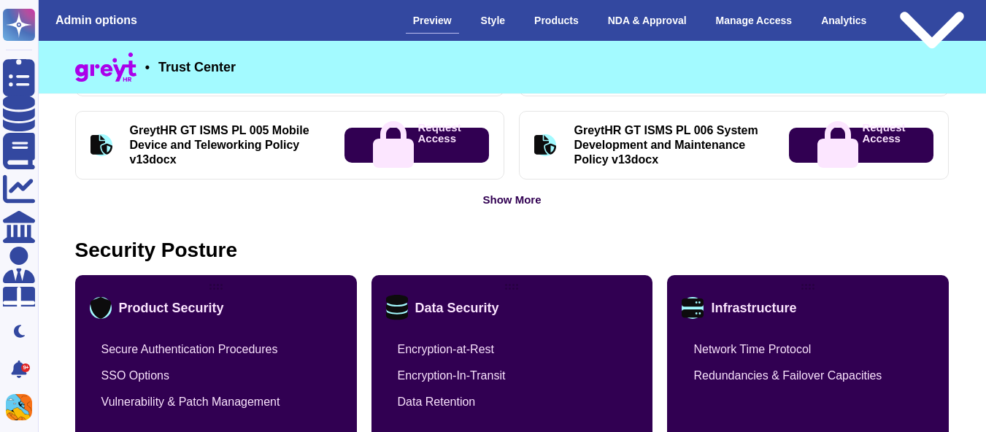
scroll to position [883, 0]
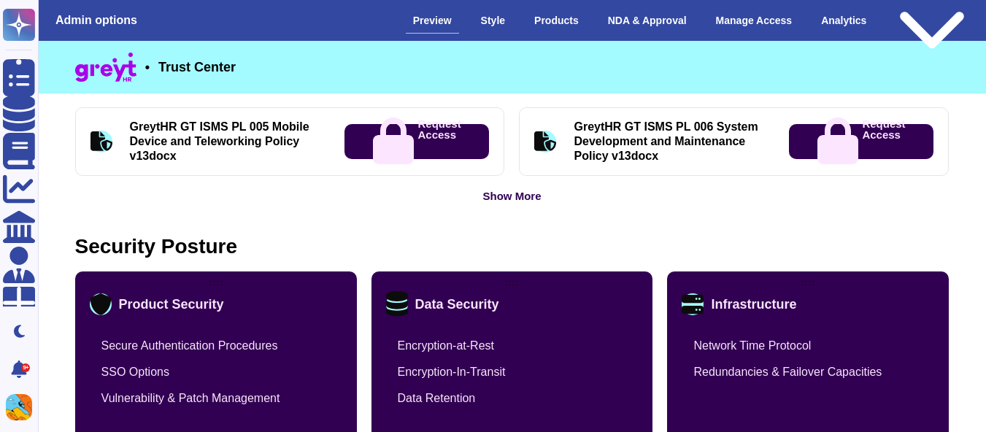
click at [234, 257] on div "Security Posture" at bounding box center [156, 246] width 163 height 20
click at [210, 282] on div at bounding box center [215, 283] width 13 height 6
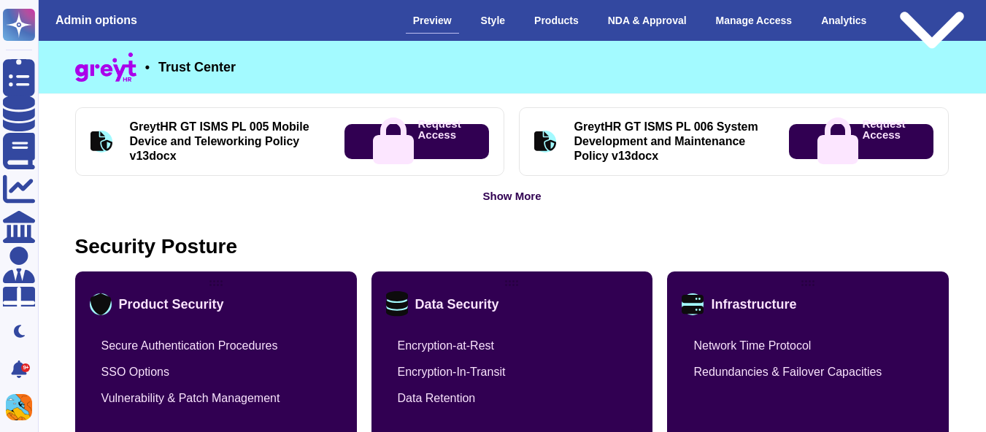
click at [210, 282] on div at bounding box center [215, 283] width 13 height 6
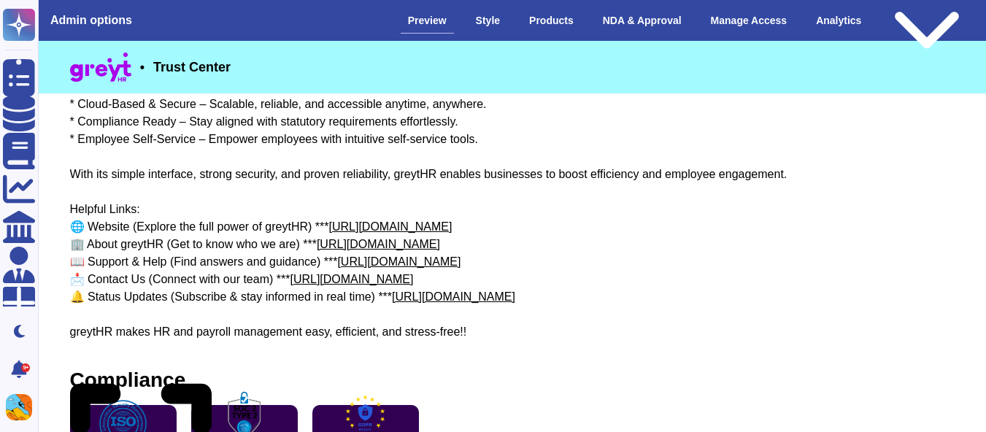
scroll to position [0, 5]
